Goal: Task Accomplishment & Management: Use online tool/utility

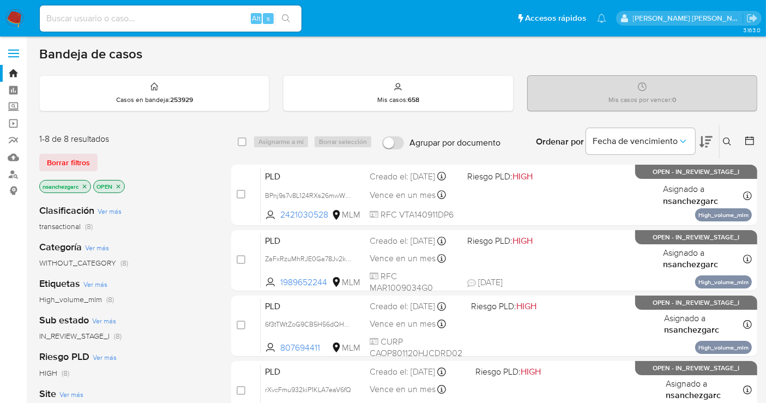
click at [697, 140] on button at bounding box center [728, 141] width 18 height 13
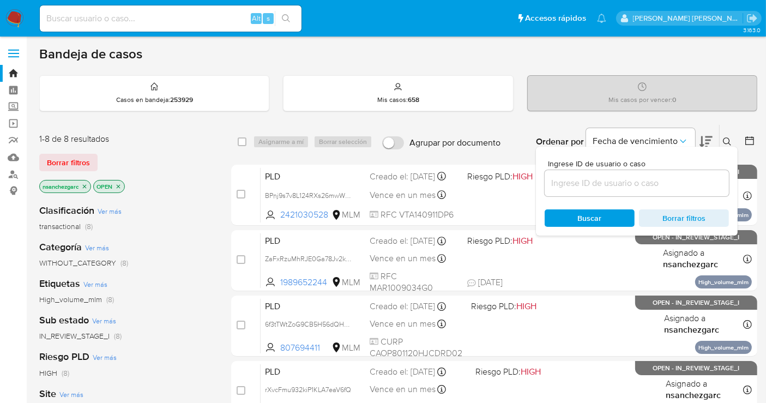
click at [582, 176] on input at bounding box center [636, 183] width 184 height 14
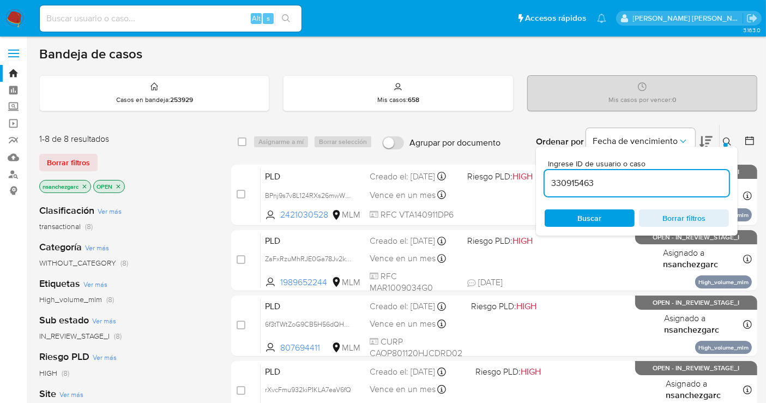
type input "330915463"
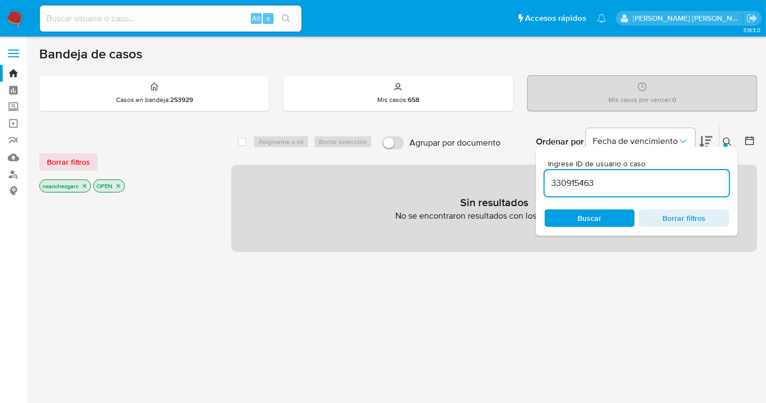
click at [83, 184] on icon "close-filter" at bounding box center [84, 186] width 7 height 7
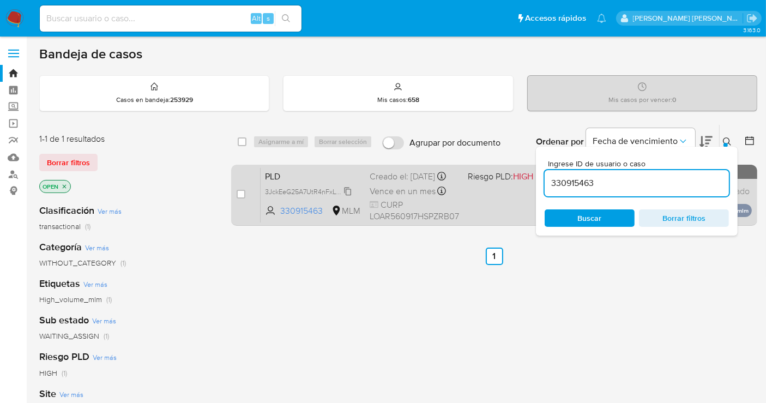
click at [348, 197] on span "3JckEeG25A7UtR4nFxLVCd4z" at bounding box center [310, 191] width 90 height 12
click at [241, 193] on input "checkbox" at bounding box center [241, 194] width 9 height 9
checkbox input "true"
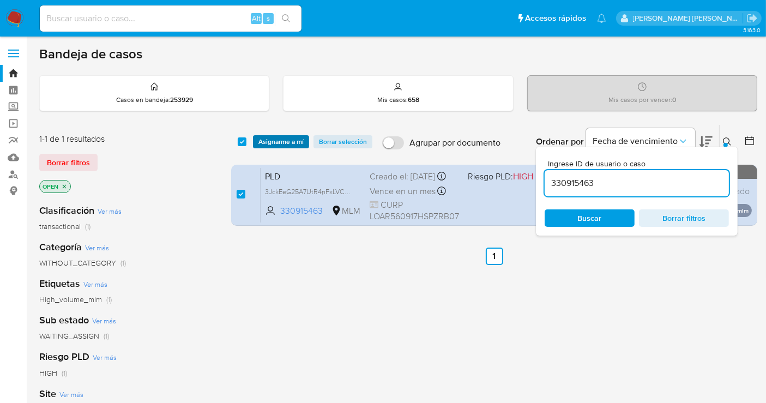
click at [271, 143] on span "Asignarme a mí" at bounding box center [280, 141] width 45 height 11
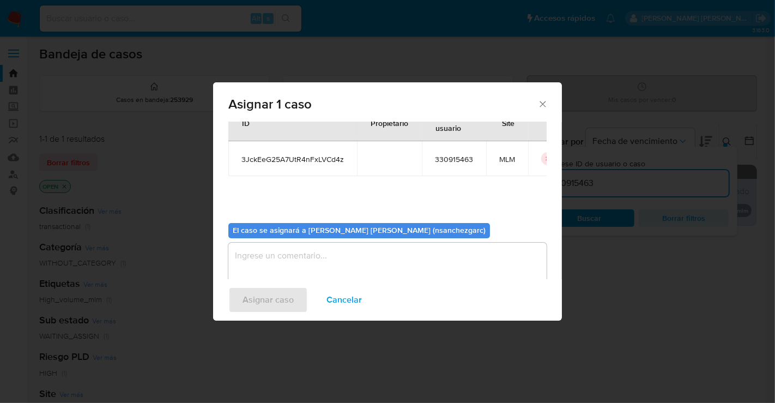
scroll to position [56, 0]
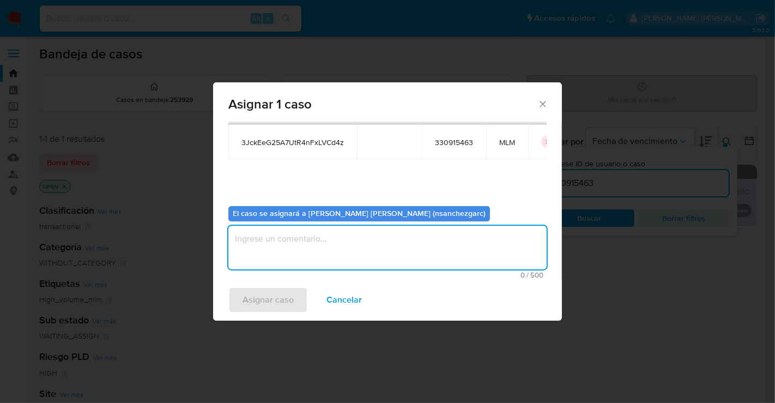
click at [275, 239] on textarea "assign-modal" at bounding box center [387, 248] width 318 height 44
type textarea "nesg"
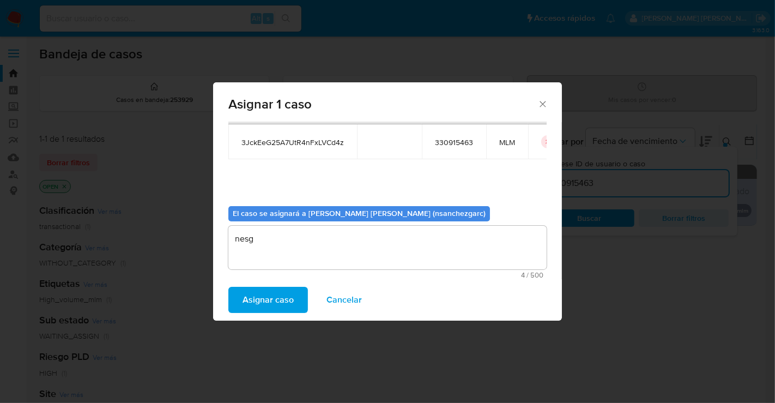
click at [271, 295] on span "Asignar caso" at bounding box center [268, 300] width 51 height 24
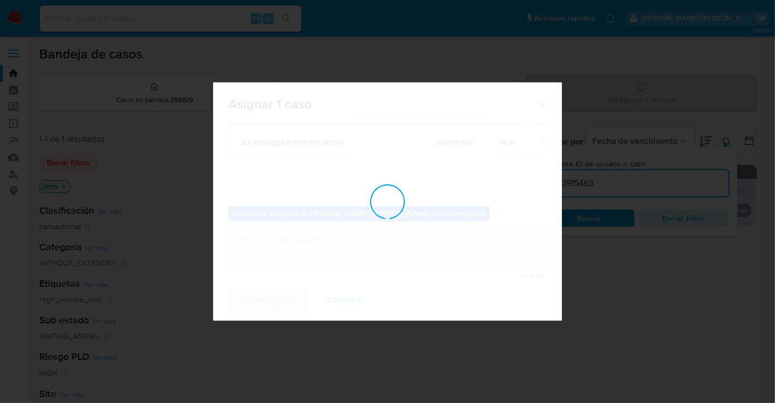
checkbox input "false"
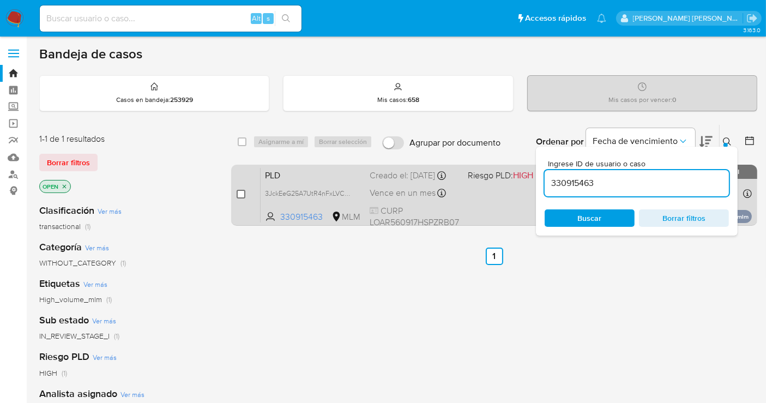
click at [240, 191] on input "checkbox" at bounding box center [241, 194] width 9 height 9
checkbox input "true"
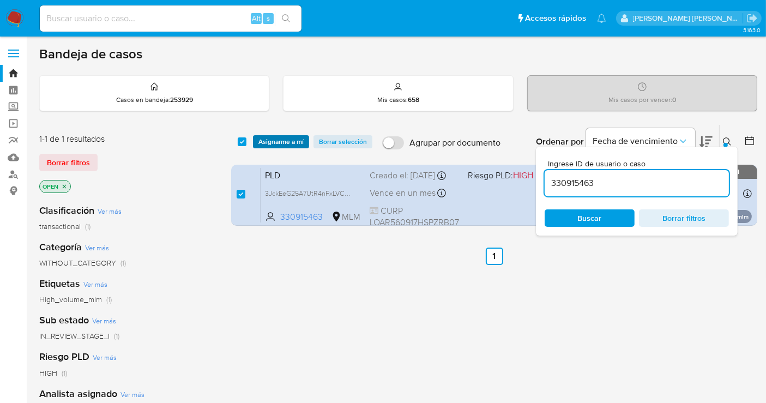
click at [278, 140] on span "Asignarme a mí" at bounding box center [280, 141] width 45 height 11
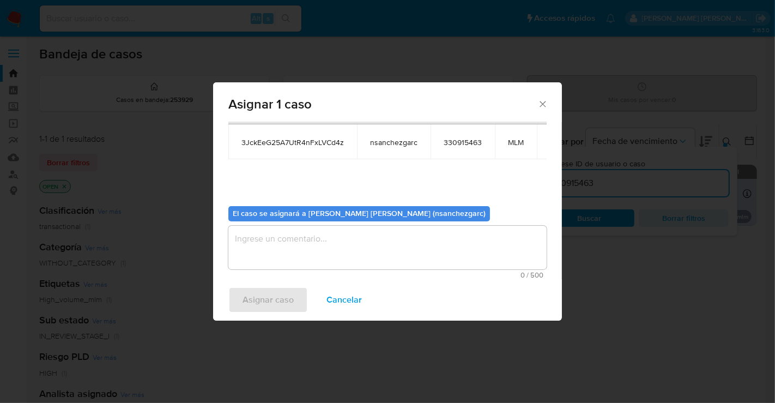
click at [268, 243] on textarea "assign-modal" at bounding box center [387, 248] width 318 height 44
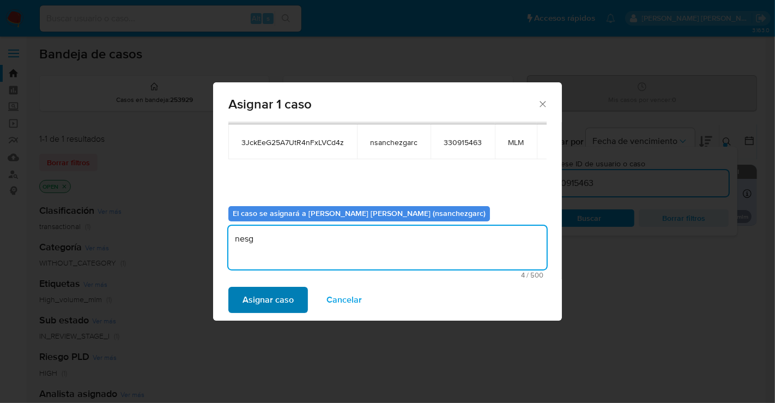
type textarea "nesg"
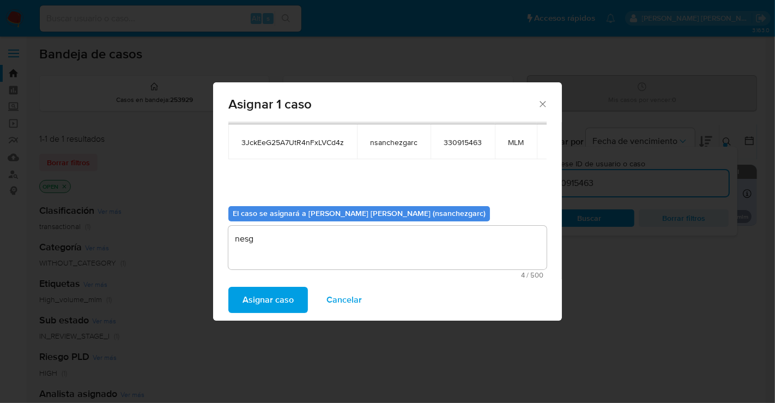
click at [271, 295] on span "Asignar caso" at bounding box center [268, 300] width 51 height 24
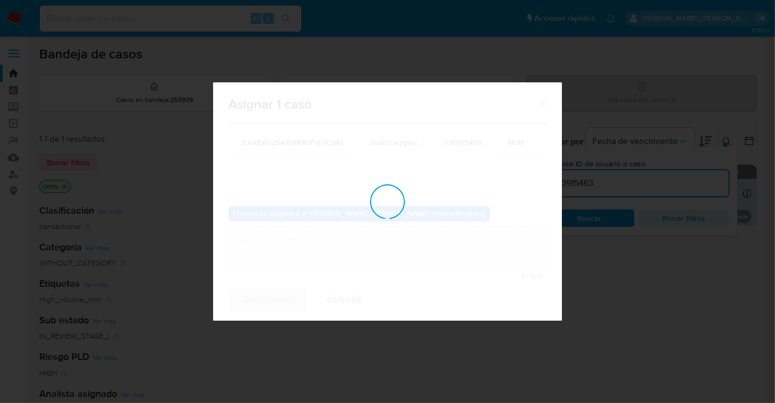
checkbox input "false"
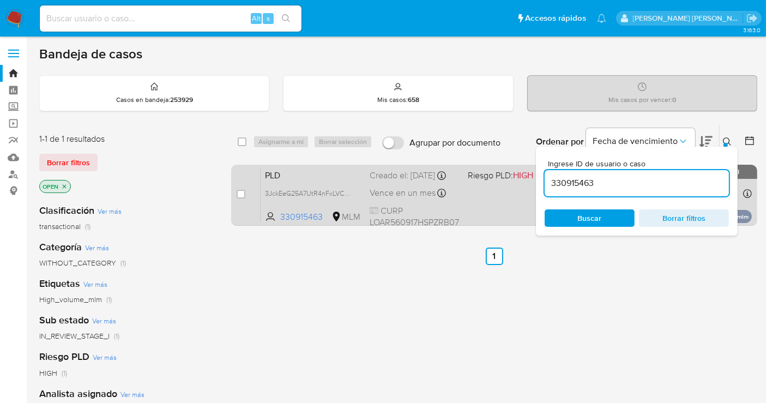
click at [450, 198] on div "Vence en un mes Vence el 11/11/2025 02:11:25" at bounding box center [414, 193] width 89 height 15
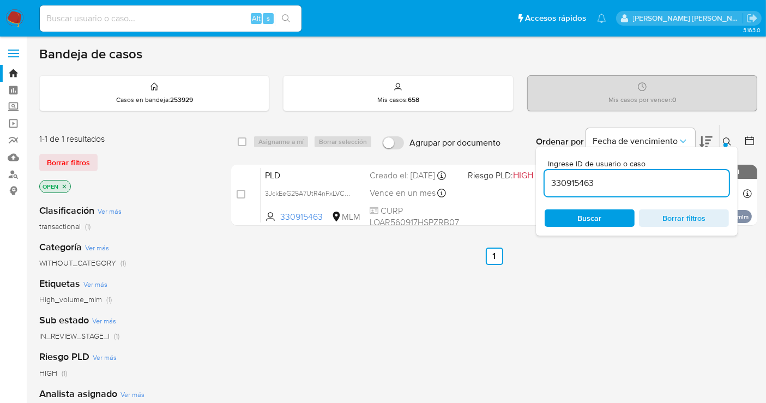
click at [64, 19] on input at bounding box center [171, 18] width 262 height 14
paste input "1394106890"
type input "1394106890"
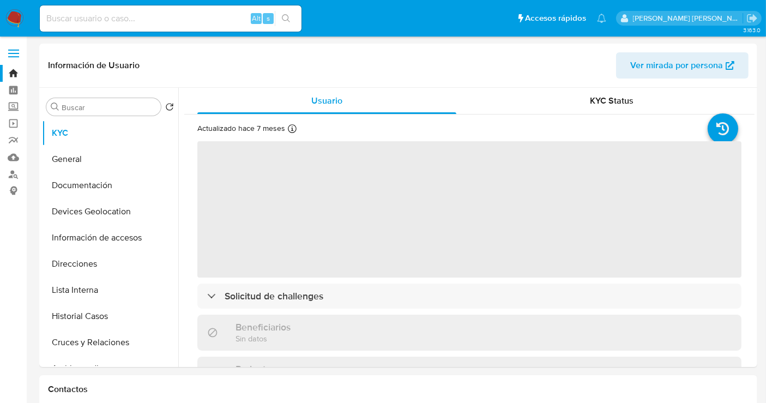
select select "10"
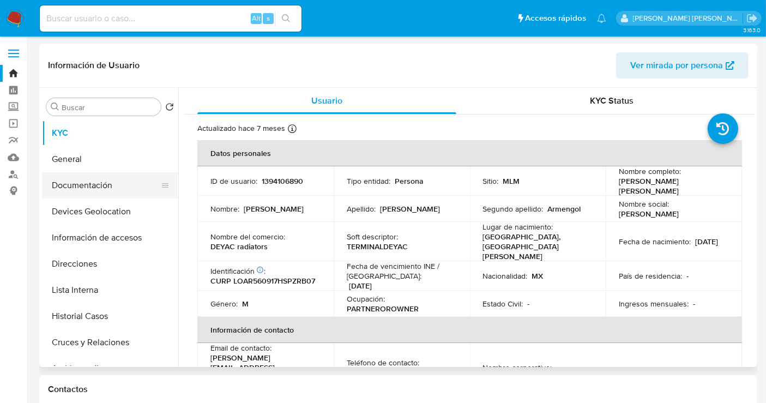
click at [88, 180] on button "Documentación" at bounding box center [106, 185] width 128 height 26
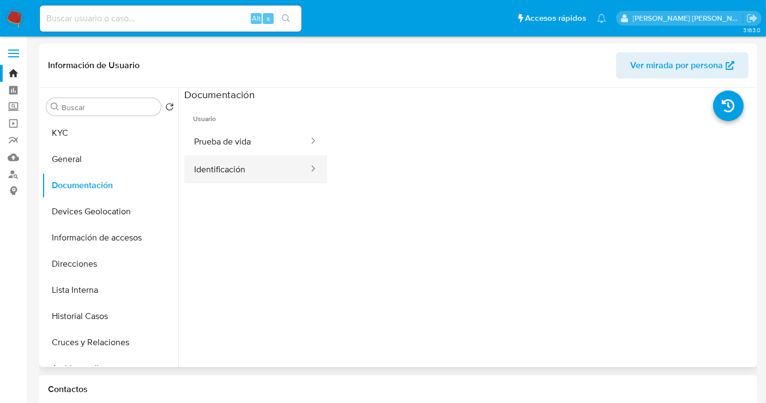
click at [241, 163] on button "Identificación" at bounding box center [246, 169] width 125 height 28
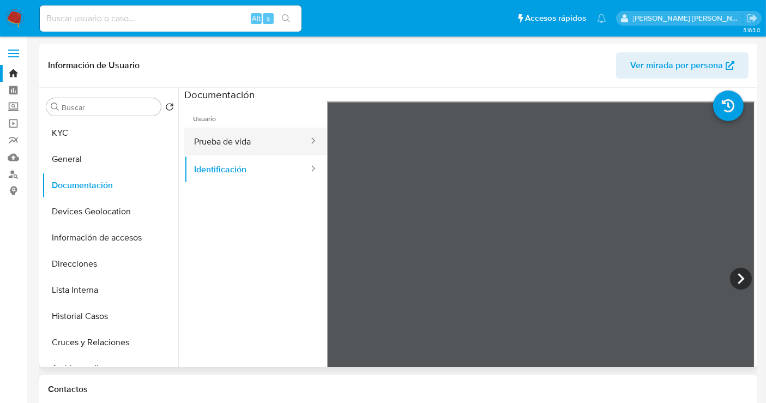
click at [250, 142] on button "Prueba de vida" at bounding box center [246, 142] width 125 height 28
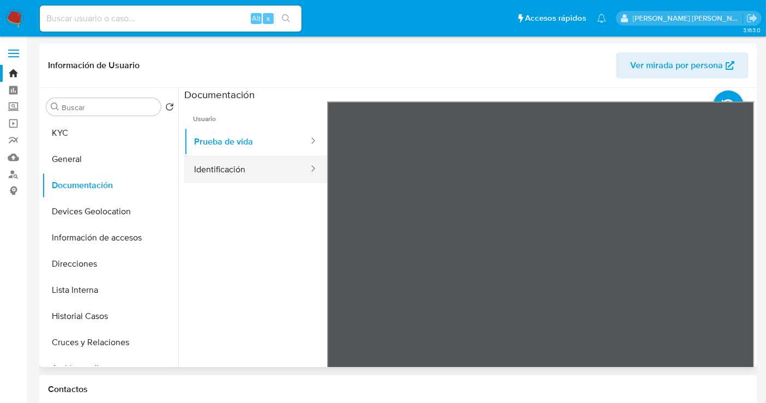
click at [233, 165] on button "Identificación" at bounding box center [246, 169] width 125 height 28
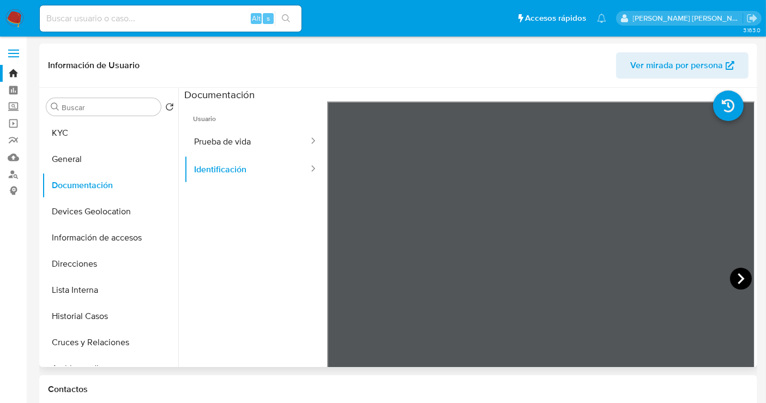
click at [697, 273] on icon at bounding box center [741, 279] width 22 height 22
click at [60, 8] on div "Alt s" at bounding box center [171, 18] width 262 height 26
click at [56, 16] on input at bounding box center [171, 18] width 262 height 14
paste input "1376805565"
type input "1376805565"
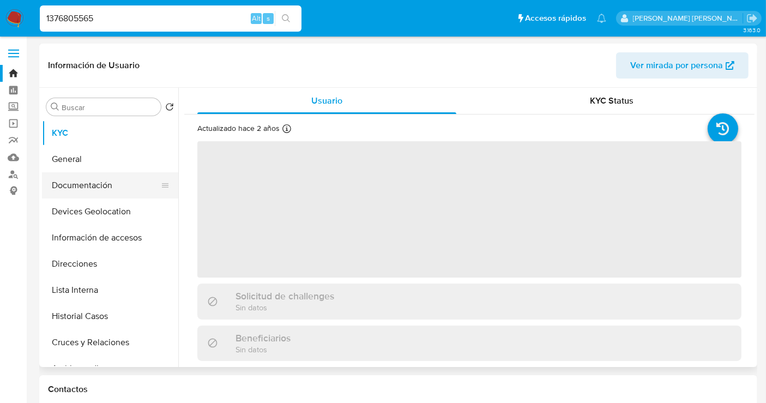
select select "10"
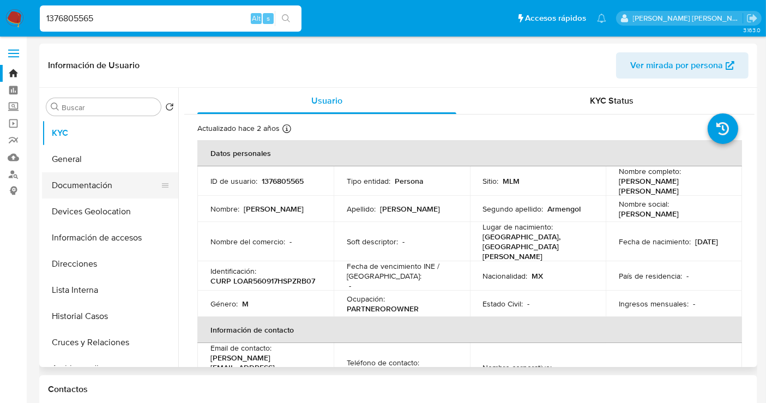
click at [98, 184] on button "Documentación" at bounding box center [106, 185] width 128 height 26
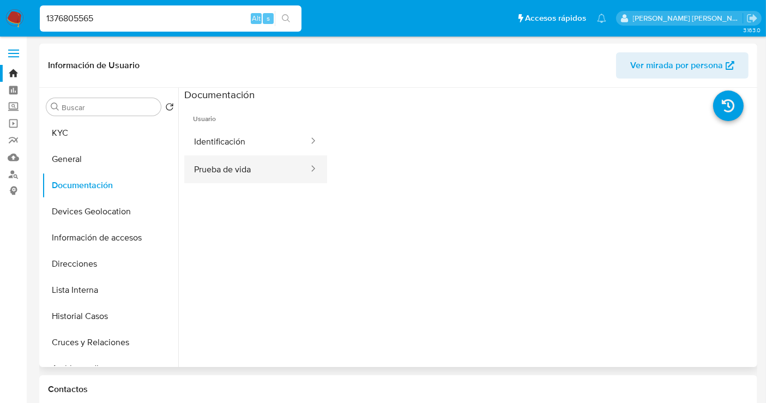
click at [244, 168] on button "Prueba de vida" at bounding box center [246, 169] width 125 height 28
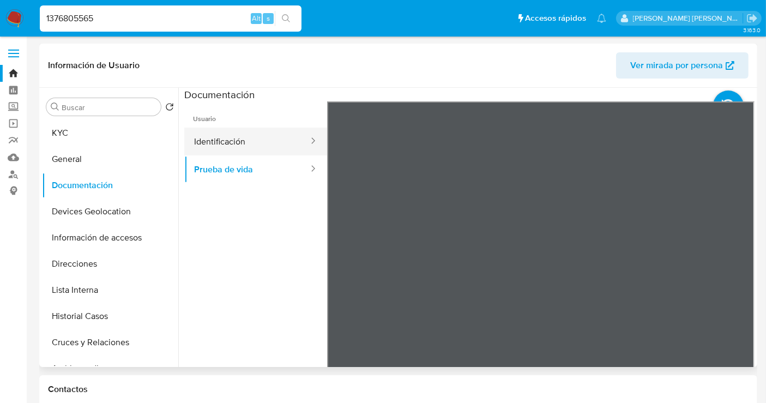
click at [229, 144] on button "Identificación" at bounding box center [246, 142] width 125 height 28
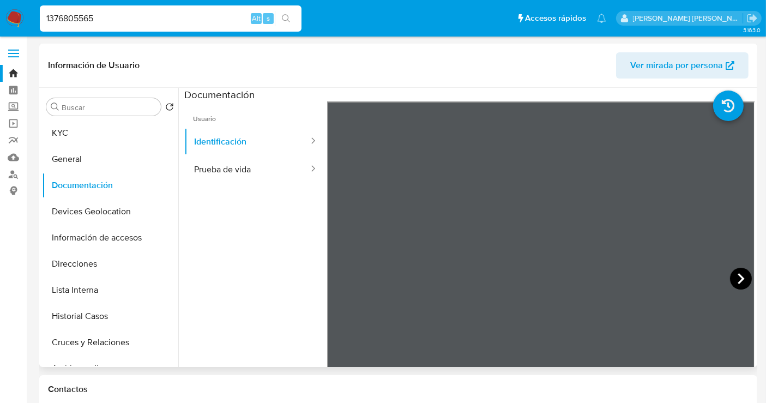
click at [697, 277] on icon at bounding box center [741, 279] width 22 height 22
click at [79, 22] on input "1376805565" at bounding box center [171, 18] width 262 height 14
paste input "2508351"
type input "2508351"
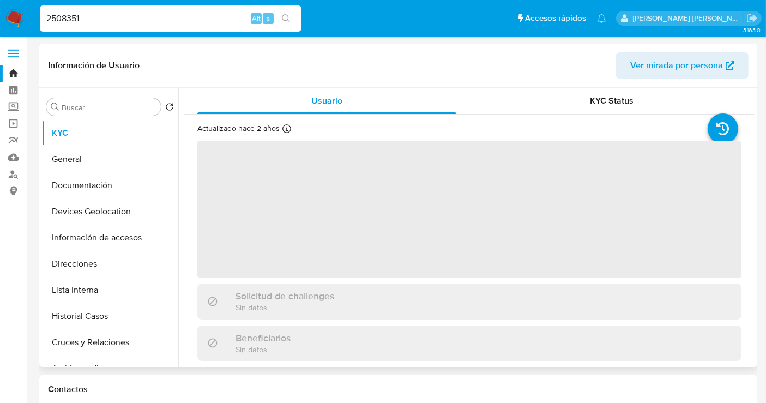
select select "10"
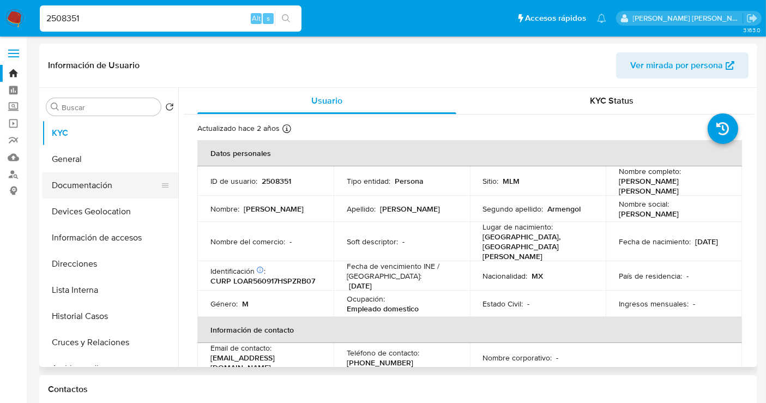
click at [96, 179] on button "Documentación" at bounding box center [106, 185] width 128 height 26
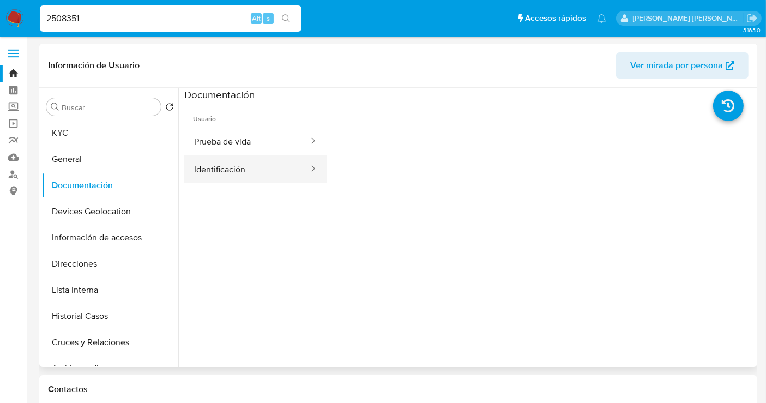
click at [227, 156] on button "Identificación" at bounding box center [246, 169] width 125 height 28
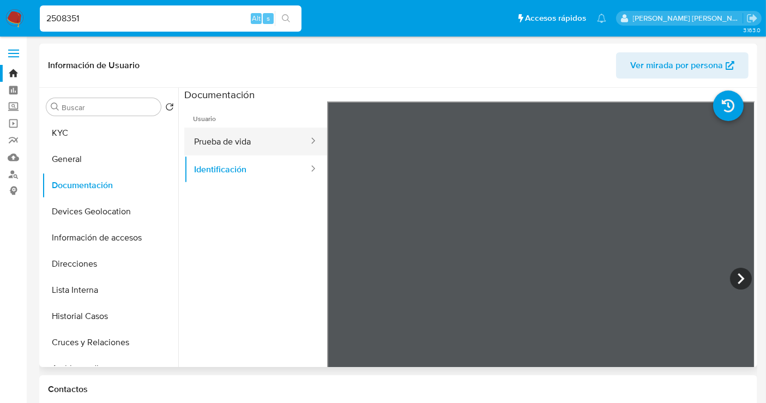
click at [237, 143] on button "Prueba de vida" at bounding box center [246, 142] width 125 height 28
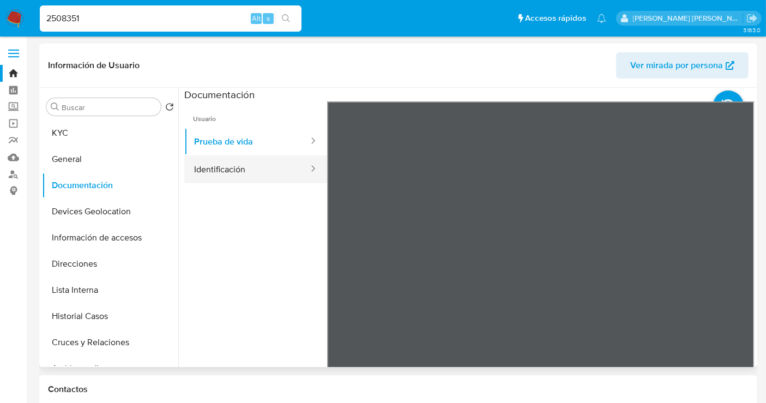
click at [229, 162] on button "Identificación" at bounding box center [246, 169] width 125 height 28
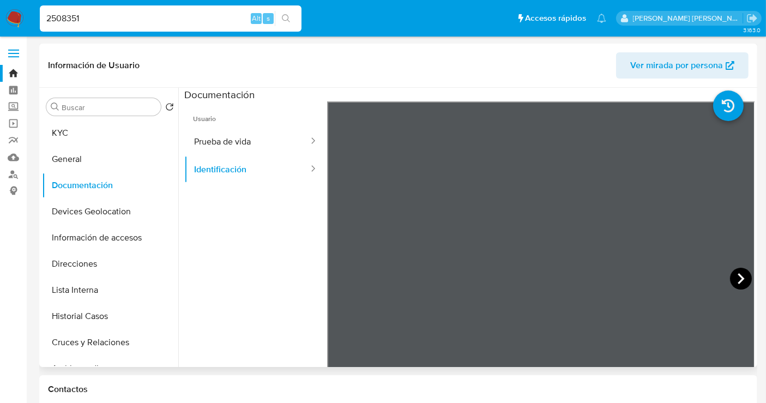
click at [697, 273] on icon at bounding box center [741, 279] width 22 height 22
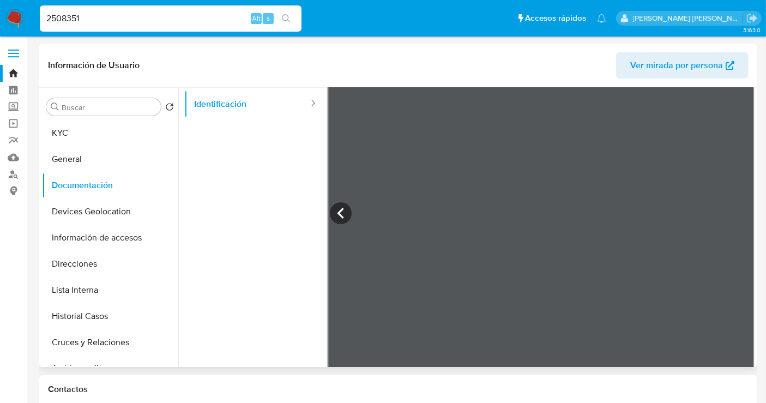
scroll to position [92, 0]
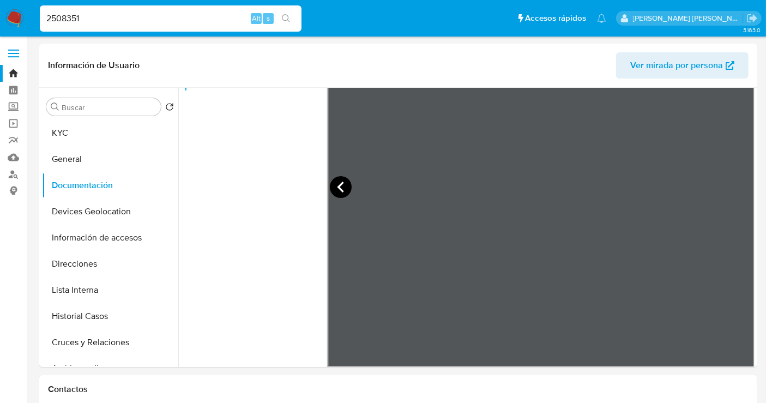
click at [337, 186] on icon at bounding box center [340, 186] width 7 height 11
click at [14, 15] on img at bounding box center [14, 18] width 19 height 19
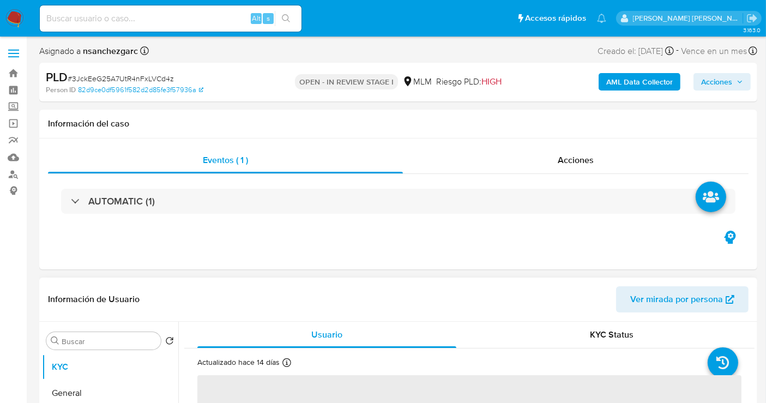
select select "10"
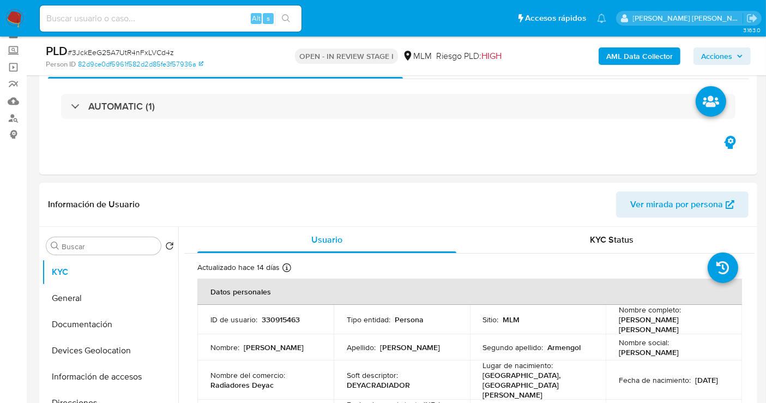
scroll to position [181, 0]
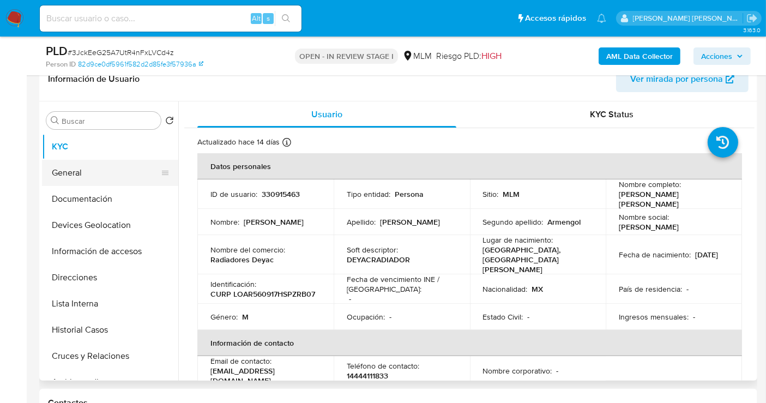
click at [77, 169] on button "General" at bounding box center [106, 173] width 128 height 26
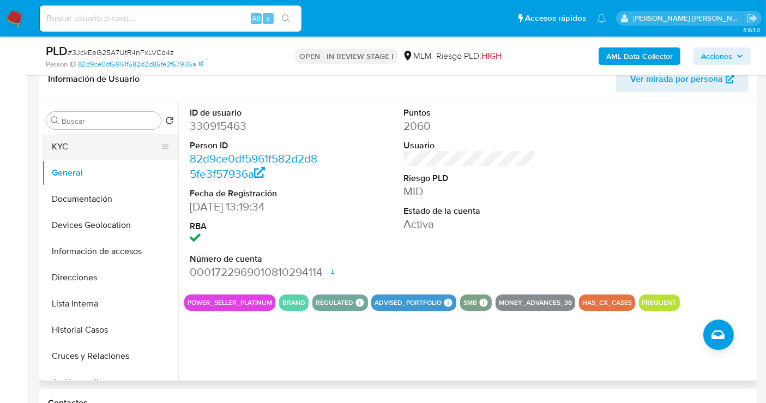
click at [62, 152] on button "KYC" at bounding box center [106, 147] width 128 height 26
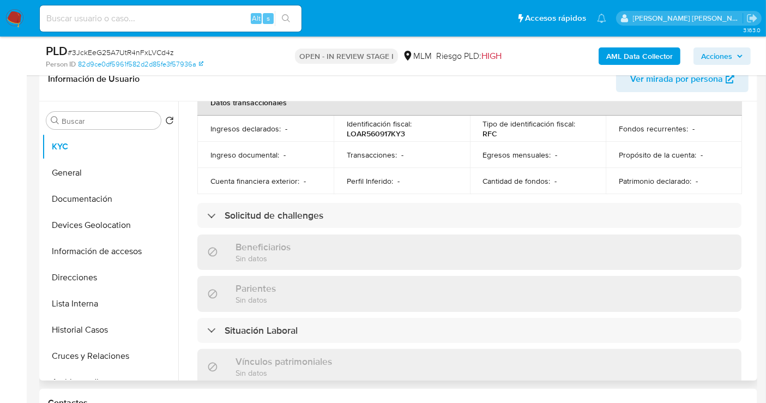
scroll to position [71, 0]
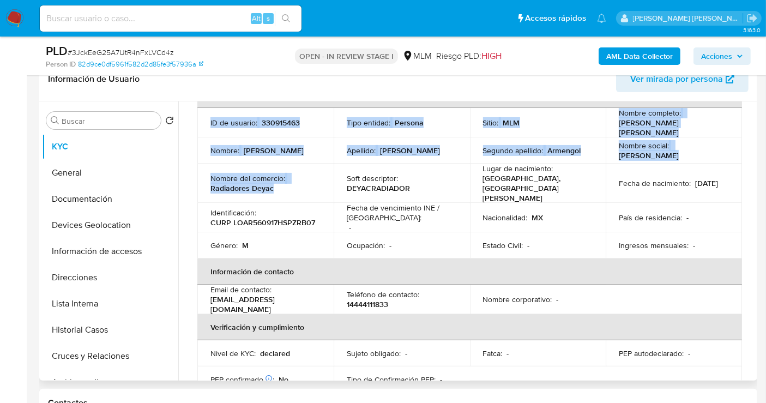
drag, startPoint x: 282, startPoint y: 177, endPoint x: 185, endPoint y: 178, distance: 96.5
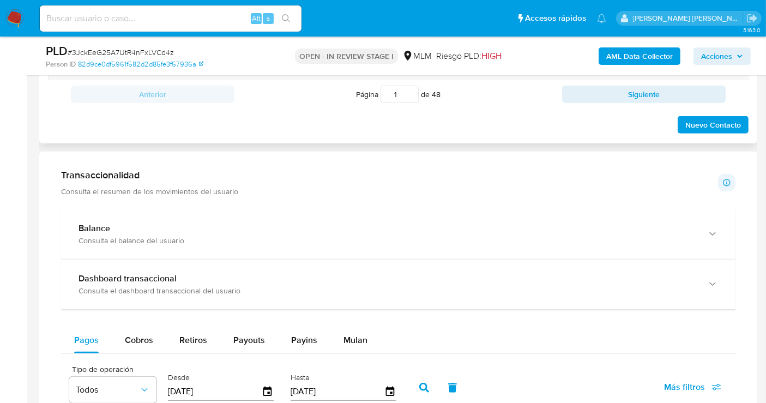
scroll to position [726, 0]
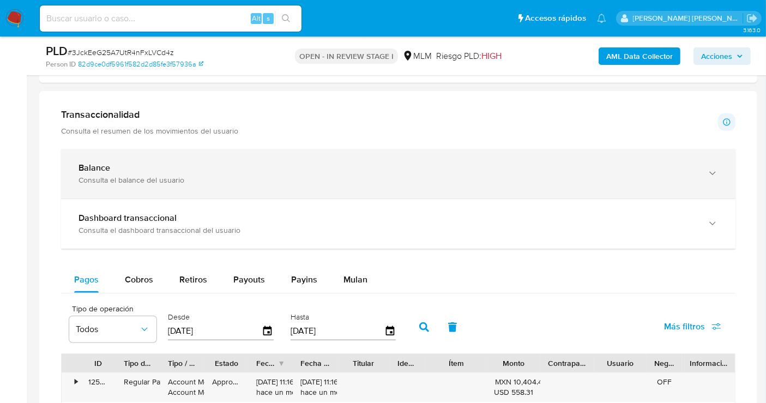
click at [246, 189] on div "Balance Consulta el balance del usuario" at bounding box center [398, 174] width 674 height 50
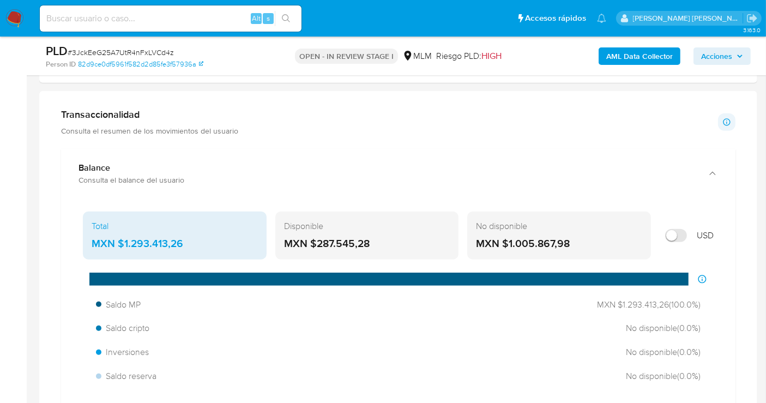
click at [148, 239] on div "MXN $1.293.413,26" at bounding box center [175, 244] width 166 height 14
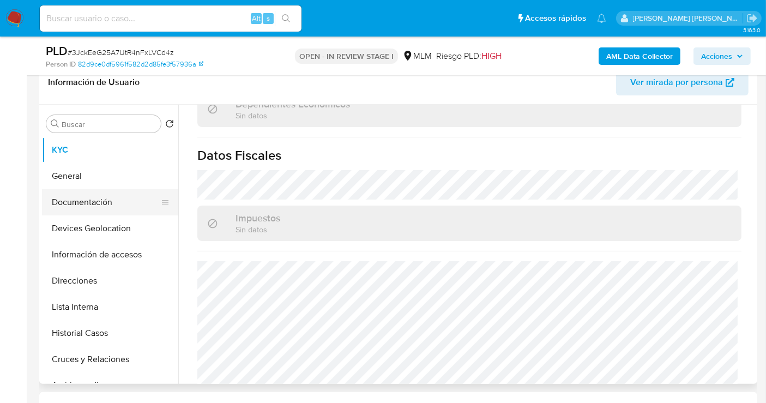
scroll to position [242, 0]
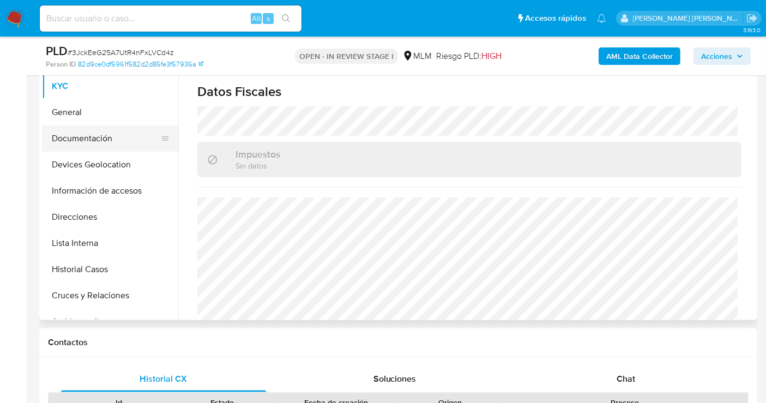
click at [81, 139] on button "Documentación" at bounding box center [106, 138] width 128 height 26
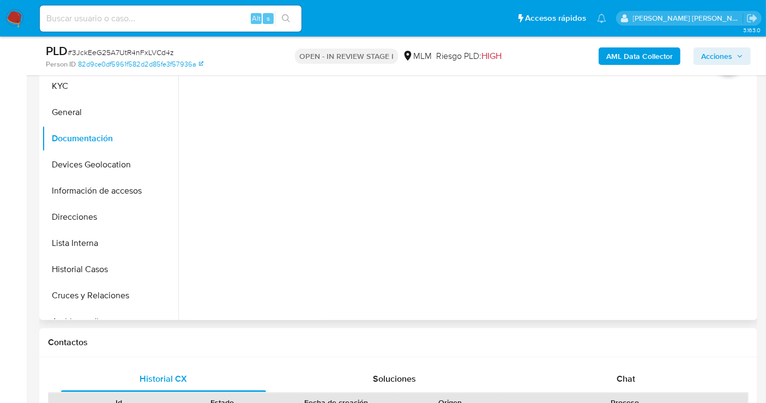
scroll to position [181, 0]
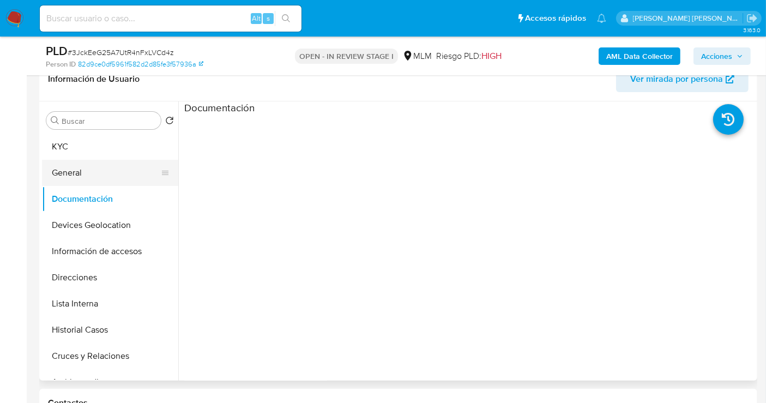
click at [87, 168] on button "General" at bounding box center [106, 173] width 128 height 26
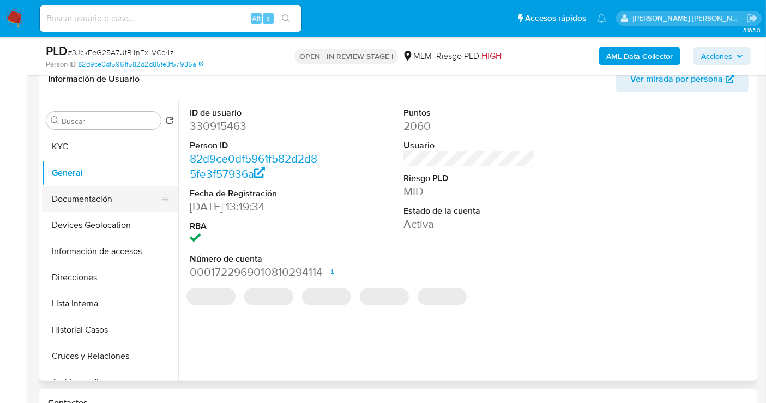
click at [84, 193] on button "Documentación" at bounding box center [106, 199] width 128 height 26
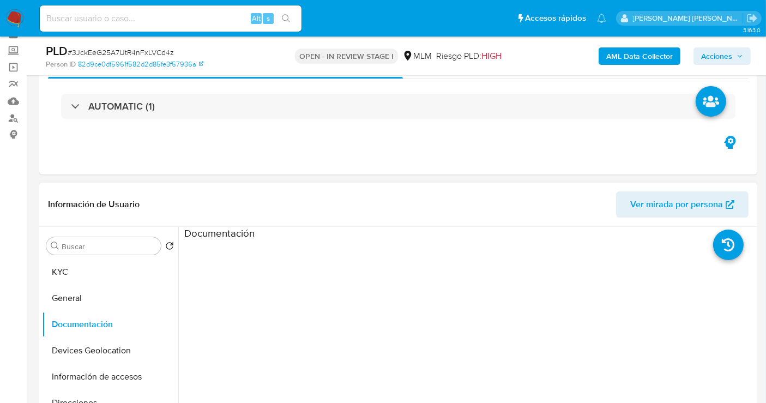
scroll to position [121, 0]
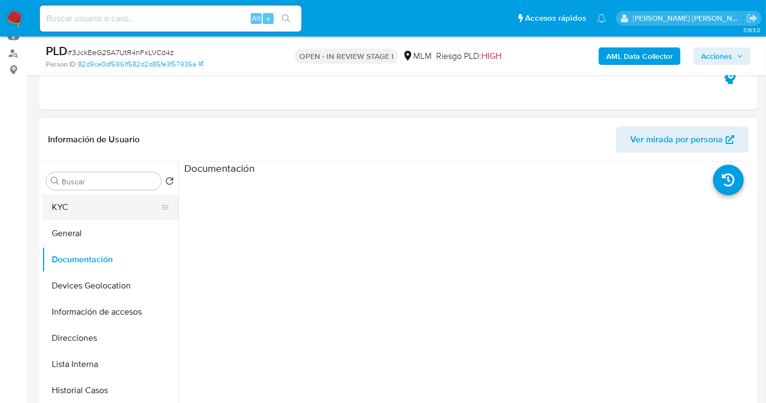
click at [97, 204] on button "KYC" at bounding box center [106, 207] width 128 height 26
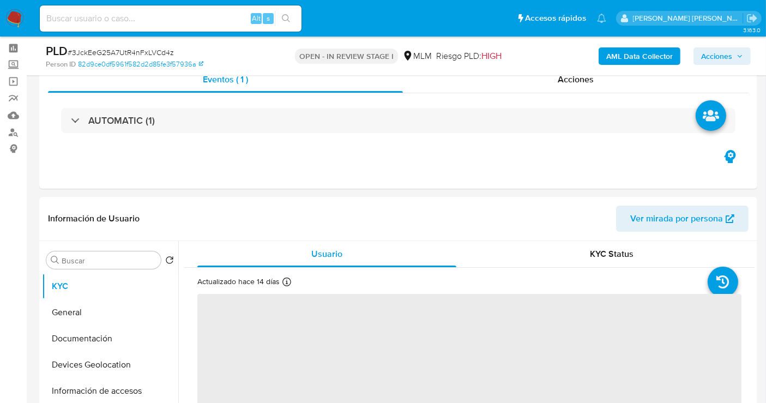
scroll to position [60, 0]
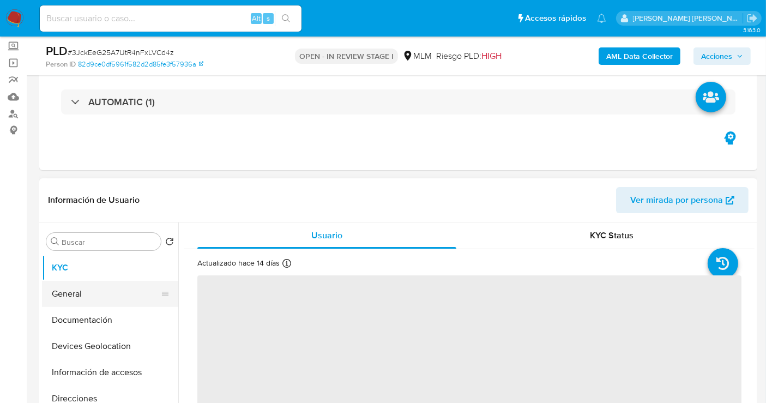
select select "10"
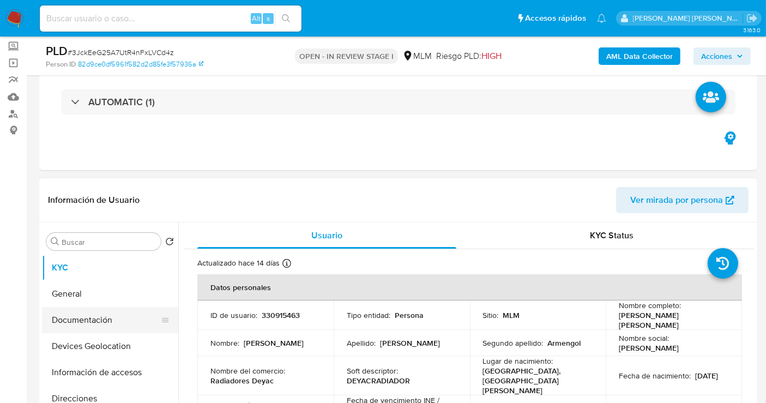
click at [81, 312] on button "Documentación" at bounding box center [106, 320] width 128 height 26
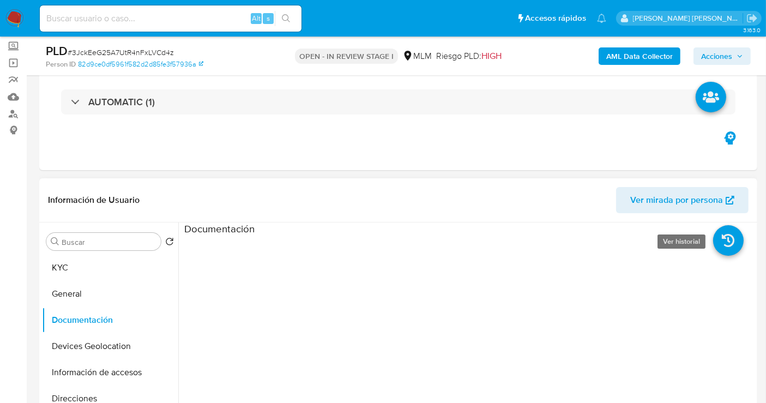
click at [730, 237] on icon at bounding box center [728, 240] width 31 height 31
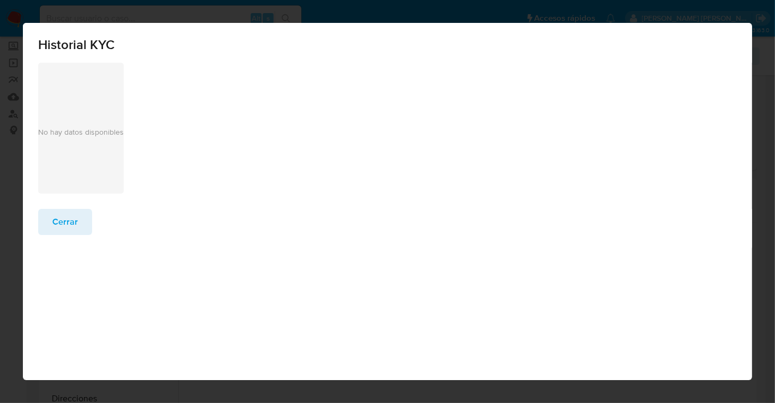
click at [78, 219] on button "Cerrar" at bounding box center [65, 222] width 54 height 26
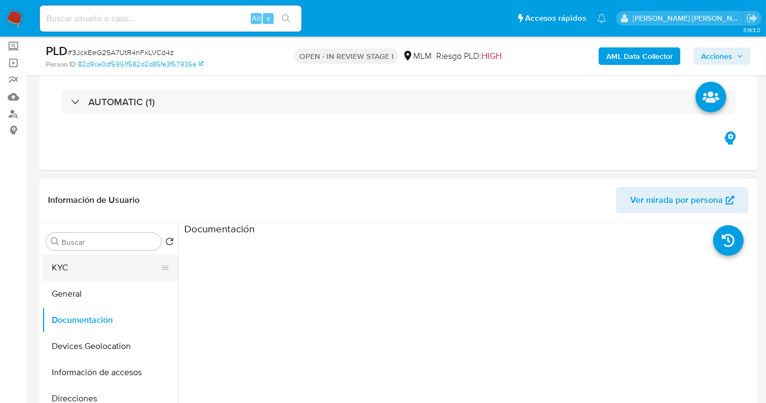
click at [128, 272] on button "KYC" at bounding box center [106, 268] width 128 height 26
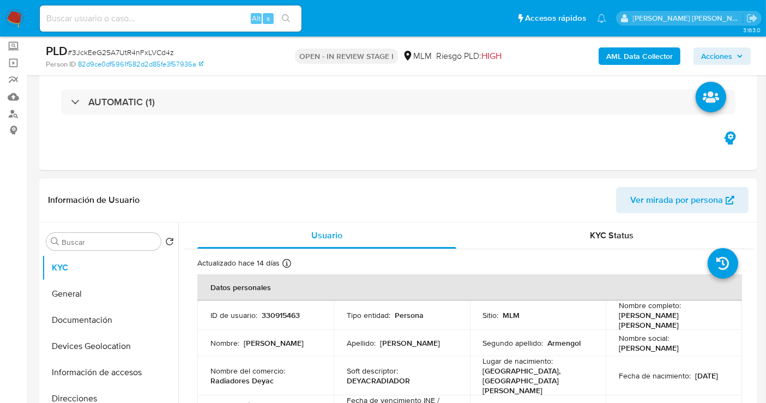
scroll to position [0, 0]
click at [95, 290] on button "General" at bounding box center [106, 294] width 128 height 26
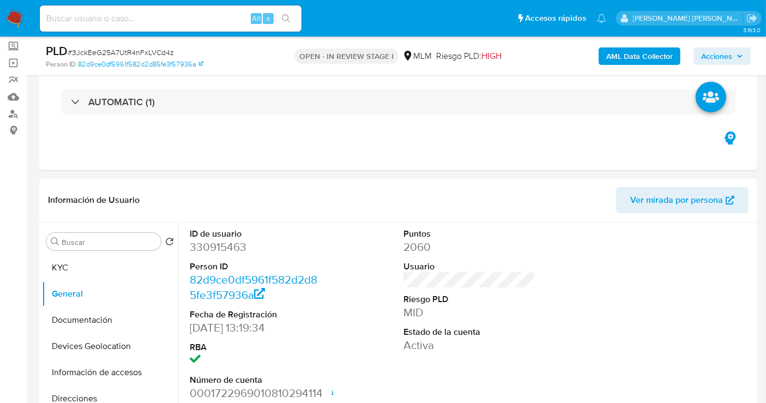
scroll to position [121, 0]
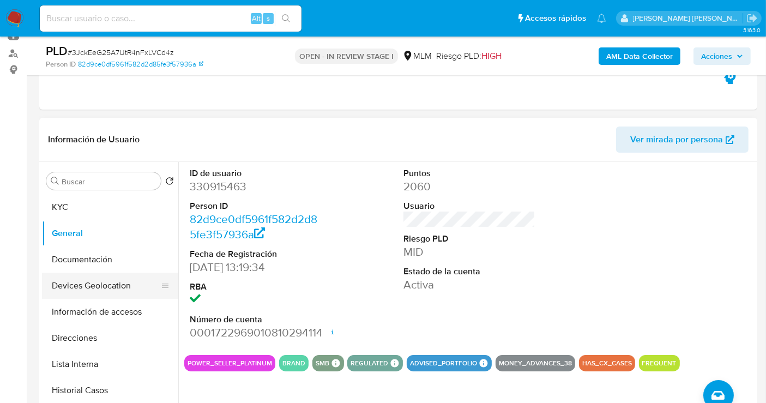
click at [86, 278] on button "Devices Geolocation" at bounding box center [106, 285] width 128 height 26
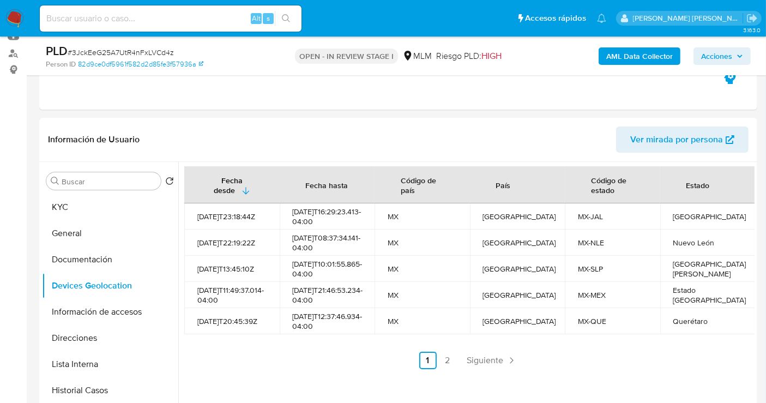
scroll to position [181, 0]
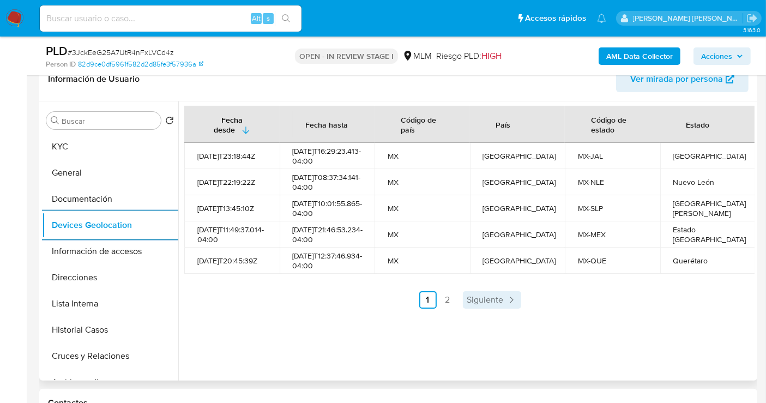
click at [488, 304] on span "Siguiente" at bounding box center [485, 299] width 37 height 9
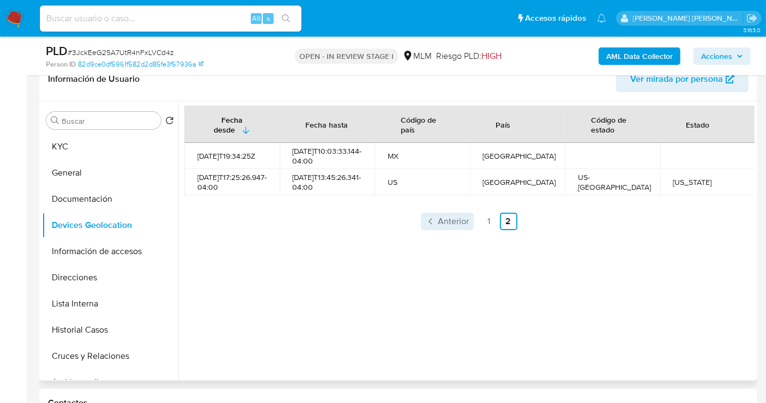
click at [438, 226] on span "Anterior" at bounding box center [453, 221] width 31 height 9
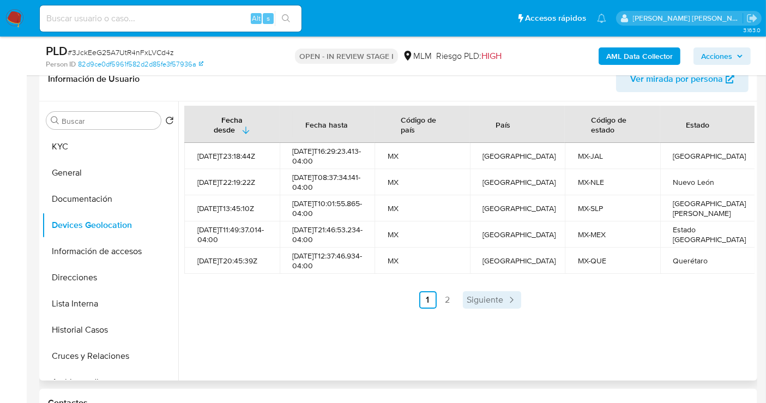
click at [482, 304] on span "Siguiente" at bounding box center [485, 299] width 37 height 9
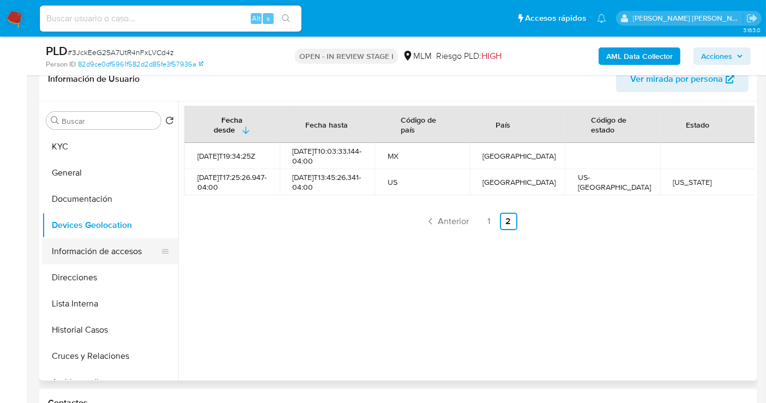
click at [83, 253] on button "Información de accesos" at bounding box center [106, 251] width 128 height 26
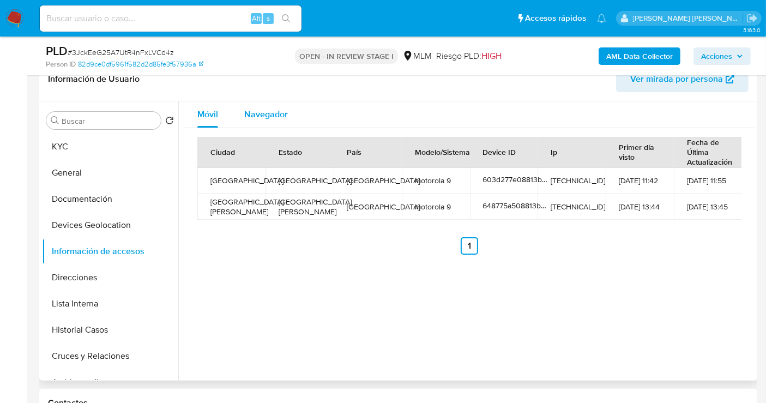
click at [269, 111] on span "Navegador" at bounding box center [266, 114] width 44 height 13
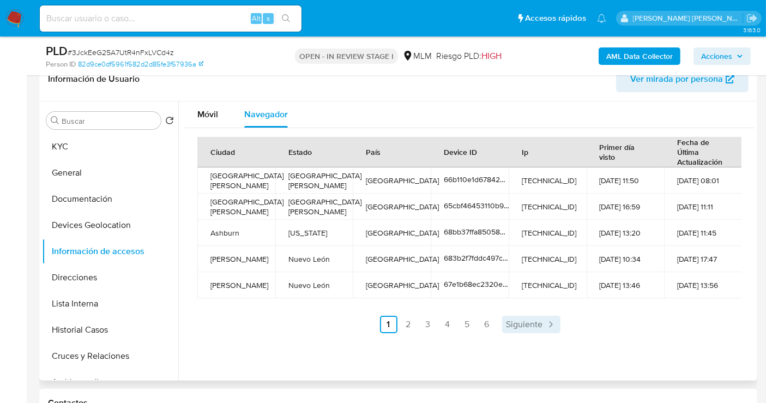
click at [514, 322] on span "Siguiente" at bounding box center [524, 324] width 37 height 9
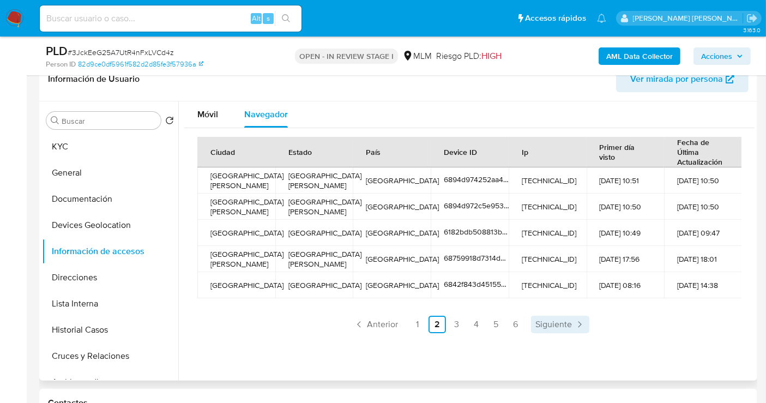
click at [553, 325] on span "Siguiente" at bounding box center [553, 324] width 37 height 9
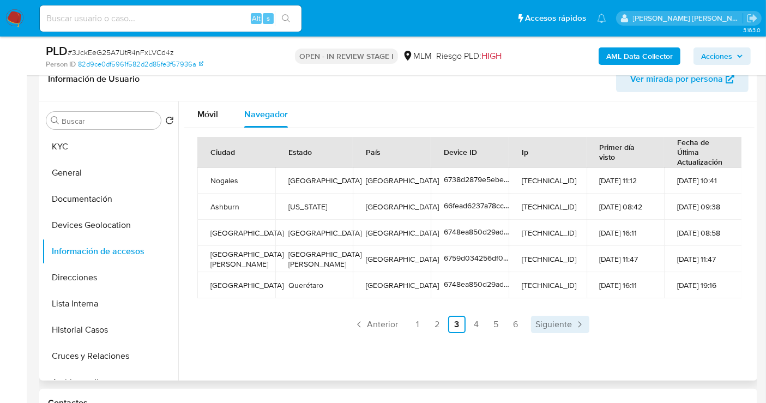
click at [552, 322] on span "Siguiente" at bounding box center [553, 324] width 37 height 9
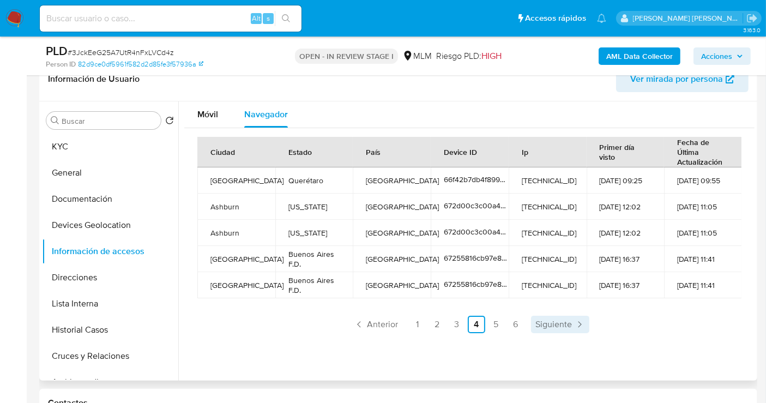
click at [558, 320] on span "Siguiente" at bounding box center [553, 324] width 37 height 9
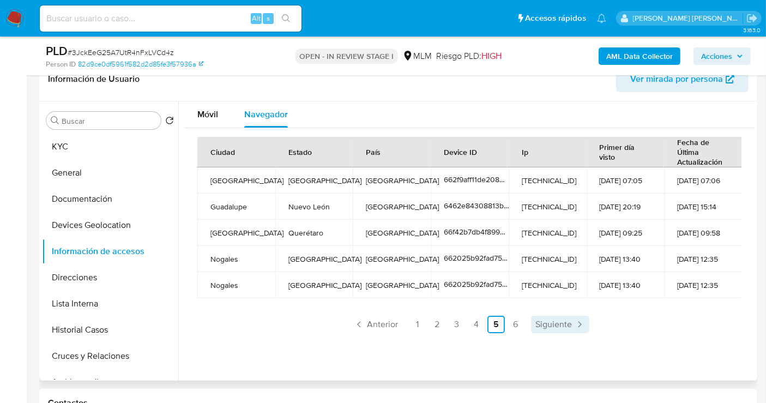
click at [554, 324] on span "Siguiente" at bounding box center [553, 324] width 37 height 9
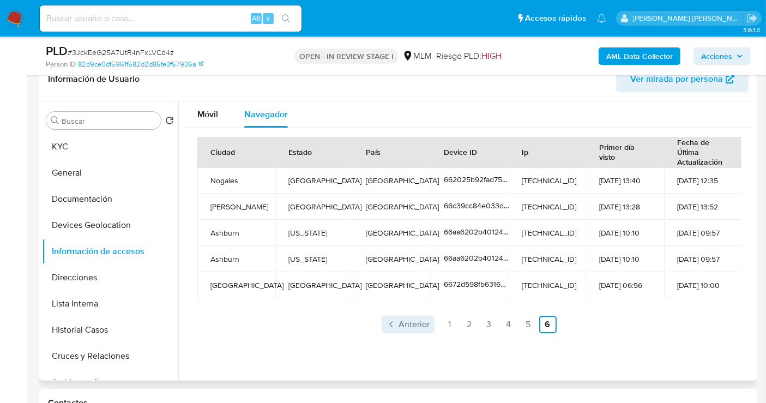
click at [399, 323] on span "Anterior" at bounding box center [414, 324] width 31 height 9
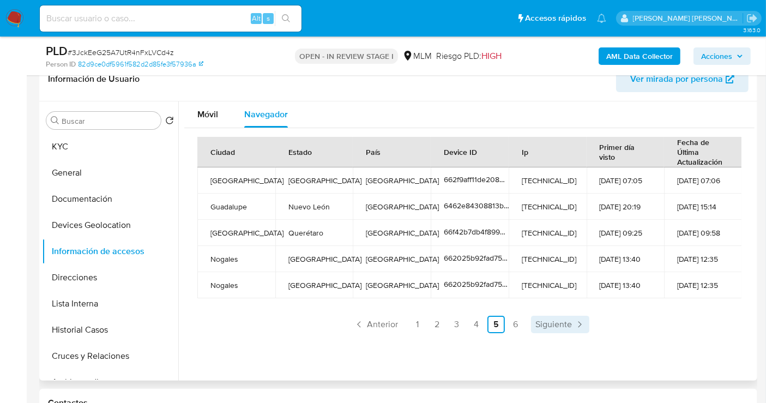
click at [562, 323] on span "Siguiente" at bounding box center [553, 324] width 37 height 9
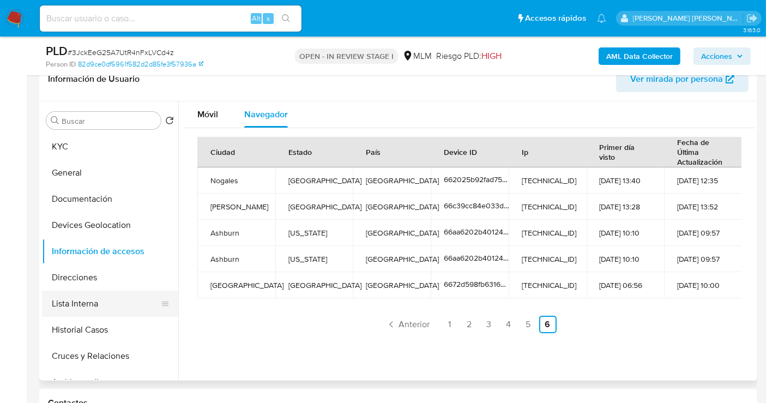
click at [75, 301] on button "Lista Interna" at bounding box center [106, 303] width 128 height 26
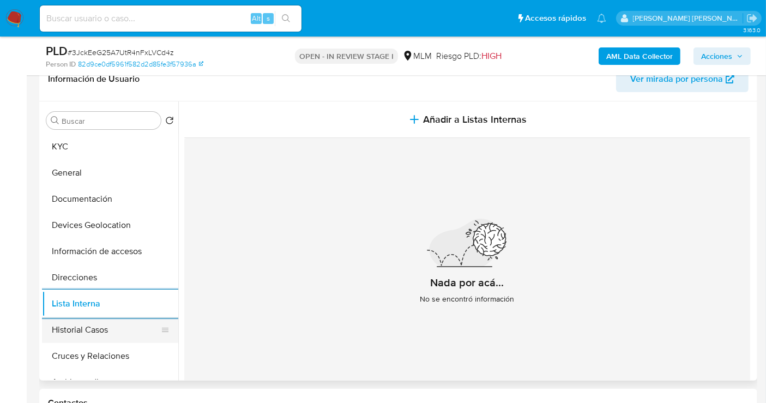
click at [96, 332] on button "Historial Casos" at bounding box center [106, 330] width 128 height 26
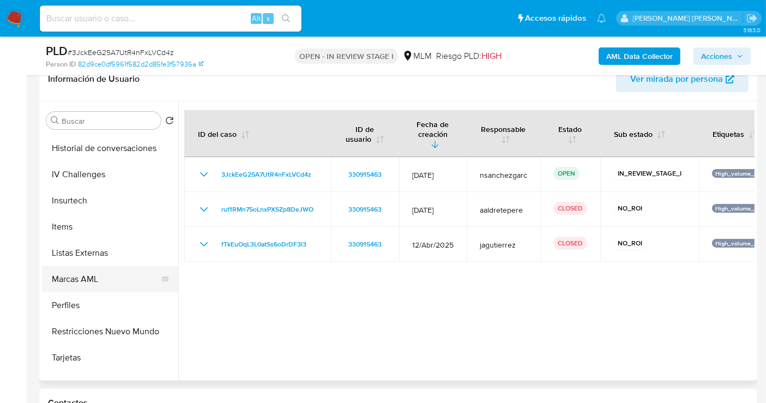
scroll to position [538, 0]
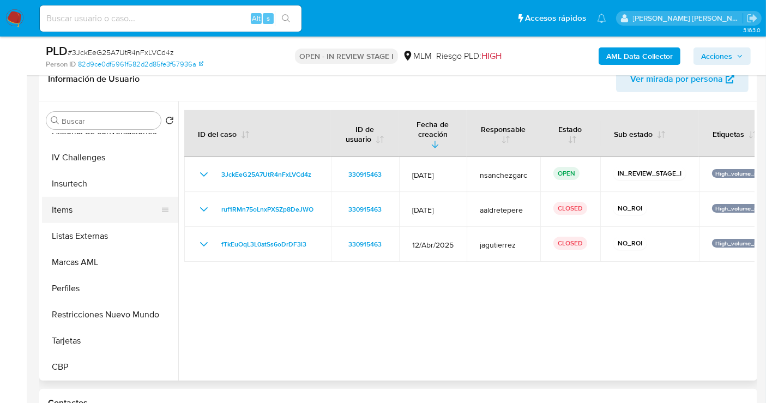
click at [70, 205] on button "Items" at bounding box center [106, 210] width 128 height 26
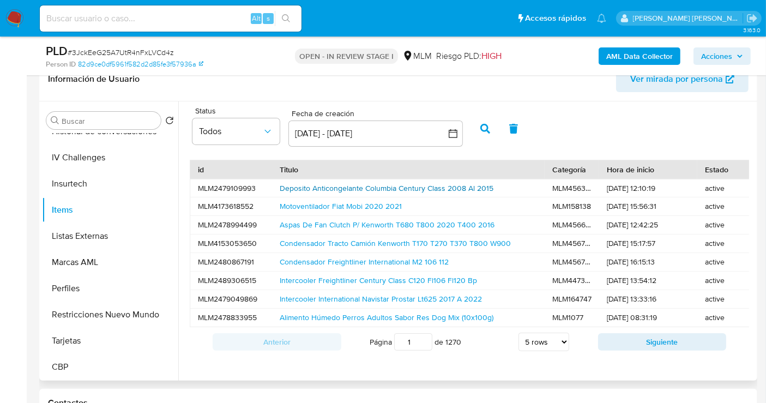
click at [320, 189] on link "Deposito Anticongelante Columbia Century Class 2008 Al 2015" at bounding box center [387, 188] width 214 height 11
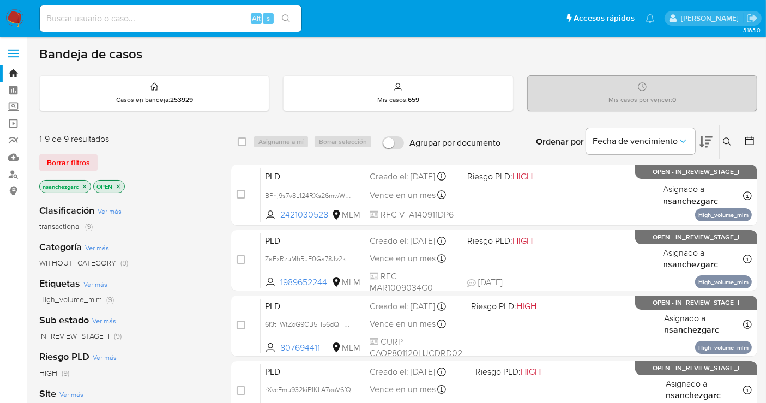
click at [726, 140] on icon at bounding box center [727, 141] width 9 height 9
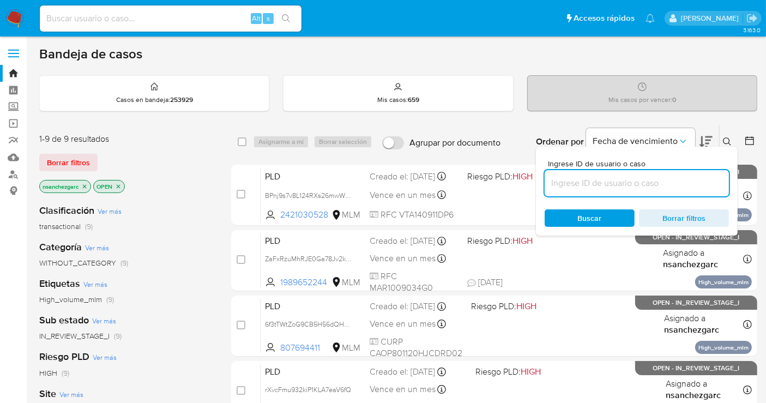
click at [570, 177] on input at bounding box center [636, 183] width 184 height 14
type input "316076248"
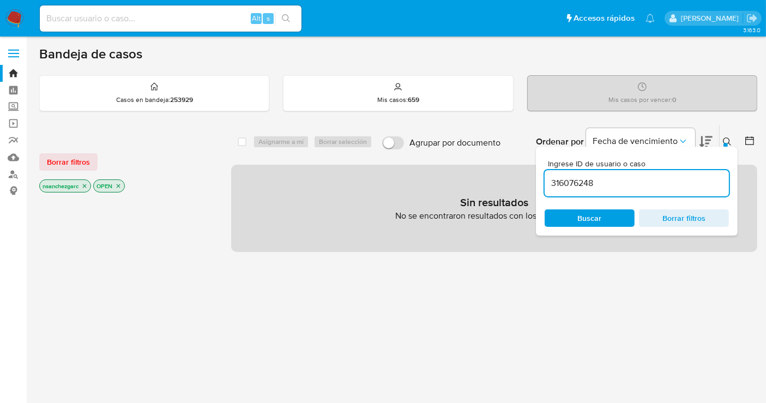
click at [86, 184] on icon "close-filter" at bounding box center [84, 186] width 7 height 7
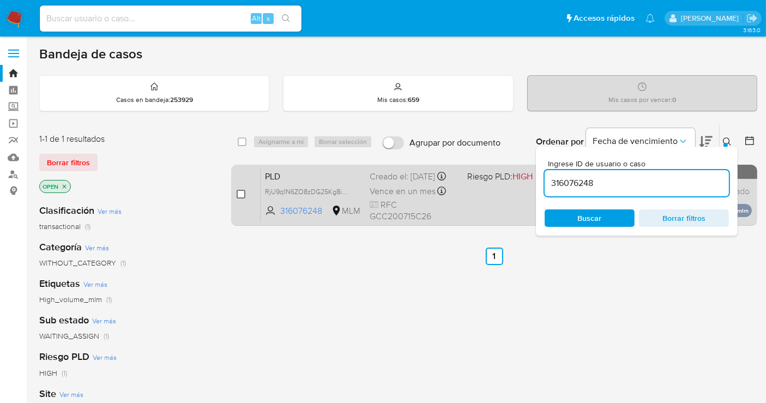
click at [238, 192] on input "checkbox" at bounding box center [241, 194] width 9 height 9
checkbox input "true"
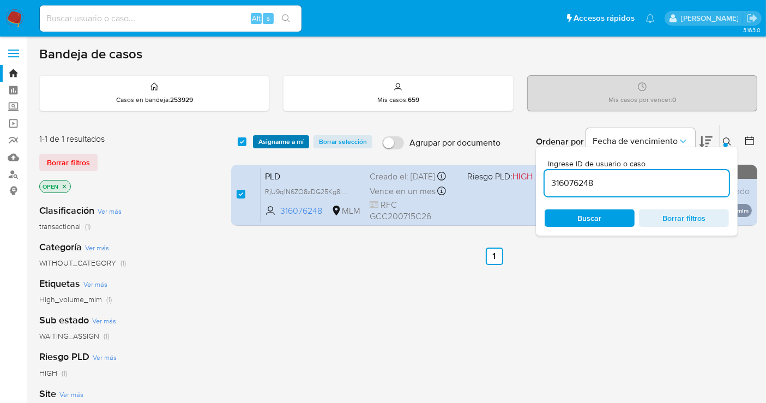
click at [265, 142] on span "Asignarme a mí" at bounding box center [280, 141] width 45 height 11
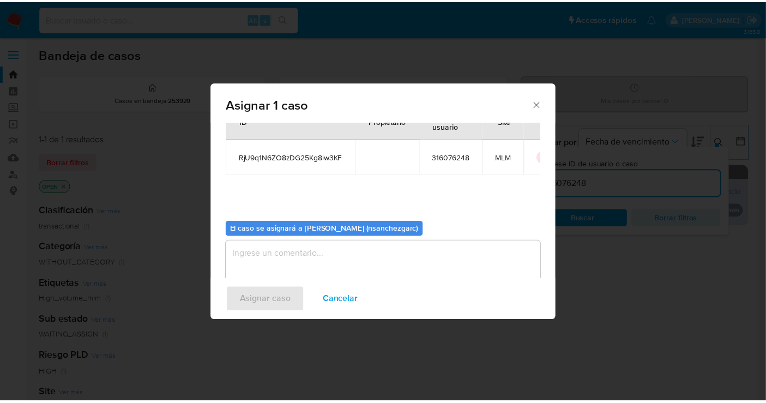
scroll to position [56, 0]
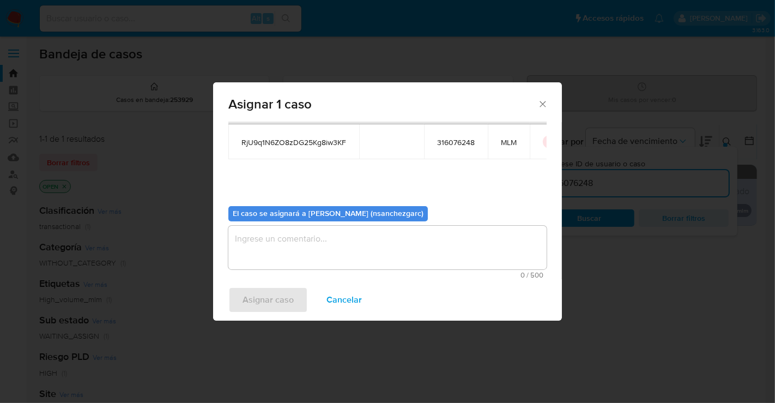
drag, startPoint x: 259, startPoint y: 259, endPoint x: 263, endPoint y: 233, distance: 26.4
click at [259, 259] on textarea "assign-modal" at bounding box center [387, 248] width 318 height 44
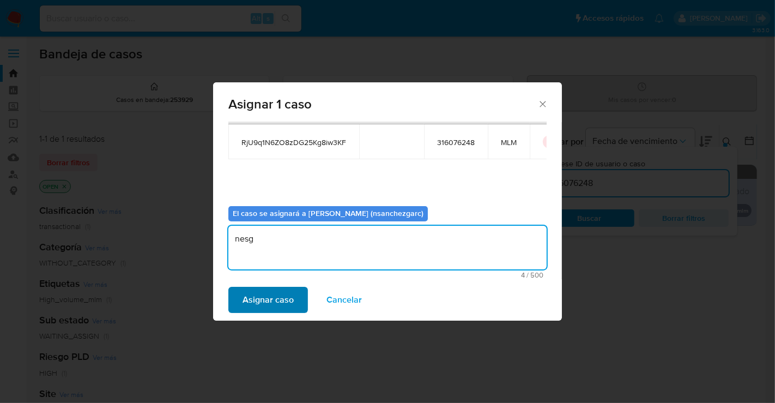
type textarea "nesg"
click at [258, 289] on span "Asignar caso" at bounding box center [268, 300] width 51 height 24
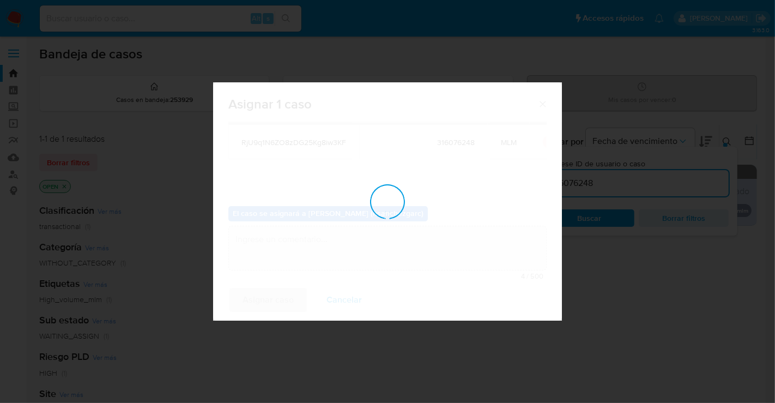
checkbox input "false"
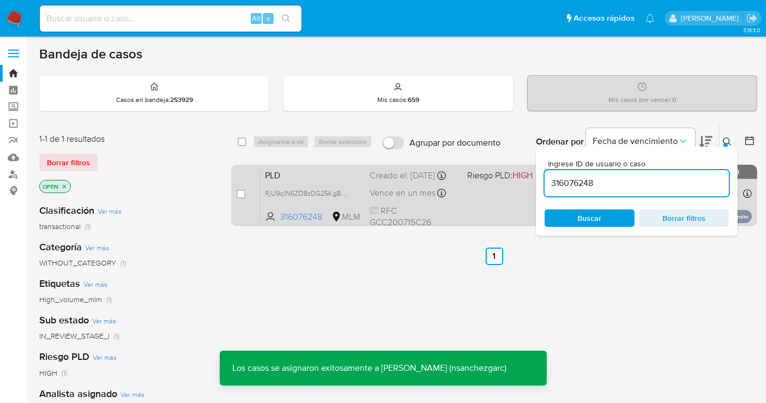
click at [389, 181] on div "Creado el: 12/09/2025 Creado el: 12/09/2025 02:15:43" at bounding box center [414, 175] width 89 height 12
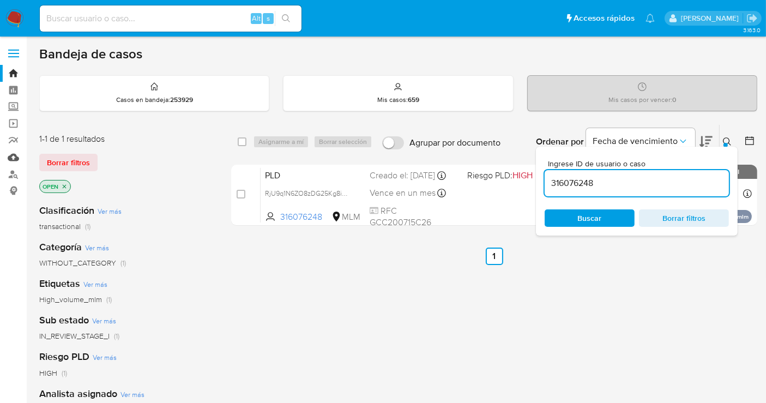
click at [9, 159] on link "Mulan" at bounding box center [65, 157] width 130 height 17
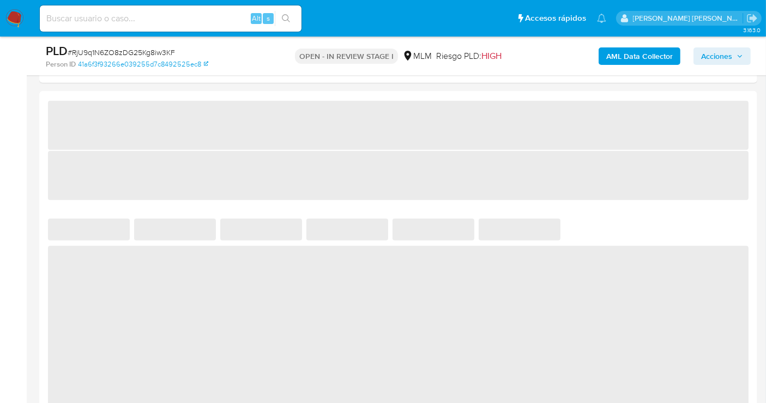
select select "10"
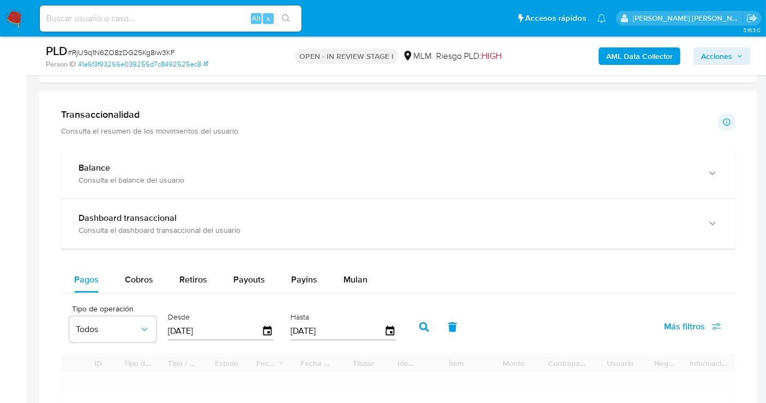
scroll to position [847, 0]
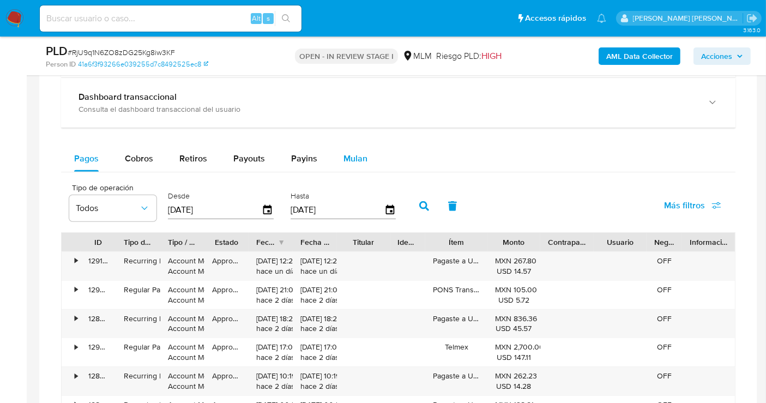
click at [366, 159] on button "Mulan" at bounding box center [355, 159] width 50 height 26
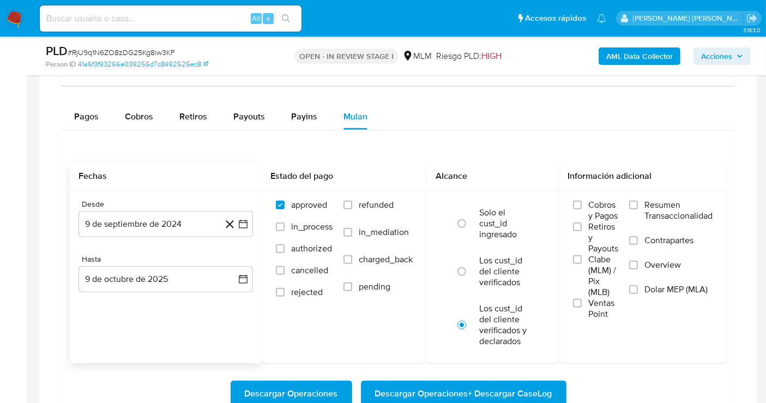
scroll to position [908, 0]
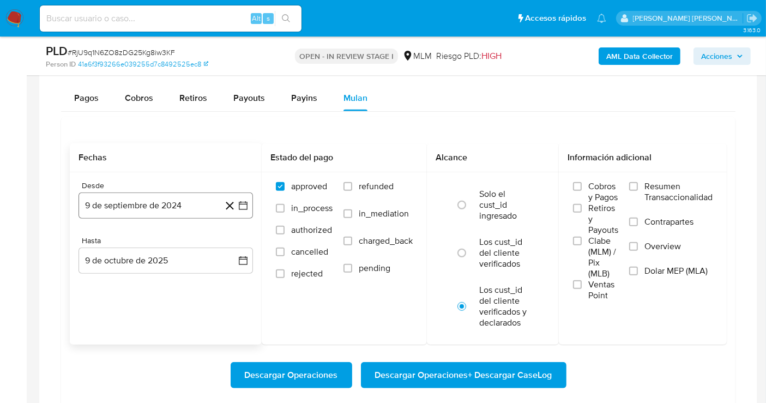
click at [190, 202] on button "9 de septiembre de 2024" at bounding box center [165, 205] width 174 height 26
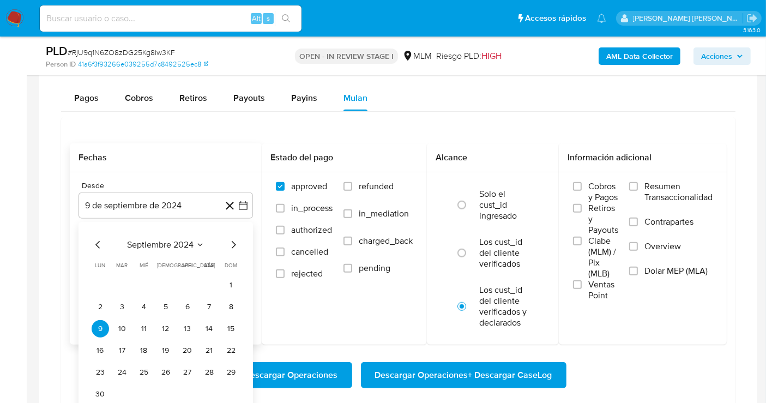
click at [231, 240] on icon "Mes siguiente" at bounding box center [233, 244] width 13 height 13
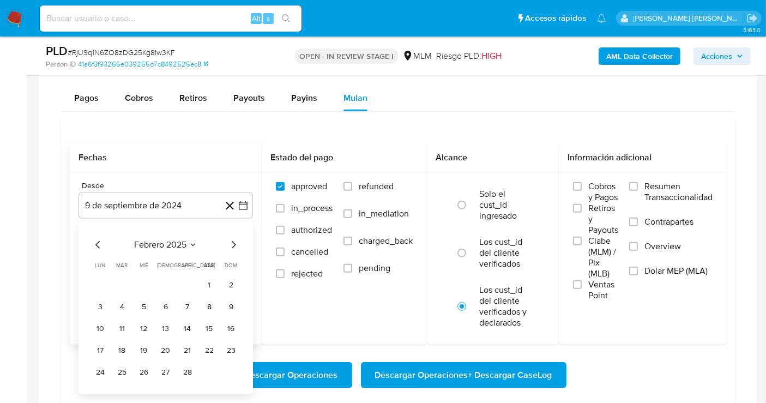
click at [231, 240] on icon "Mes siguiente" at bounding box center [233, 244] width 13 height 13
click at [95, 238] on icon "Mes anterior" at bounding box center [98, 244] width 13 height 13
click at [211, 286] on button "1" at bounding box center [209, 284] width 17 height 17
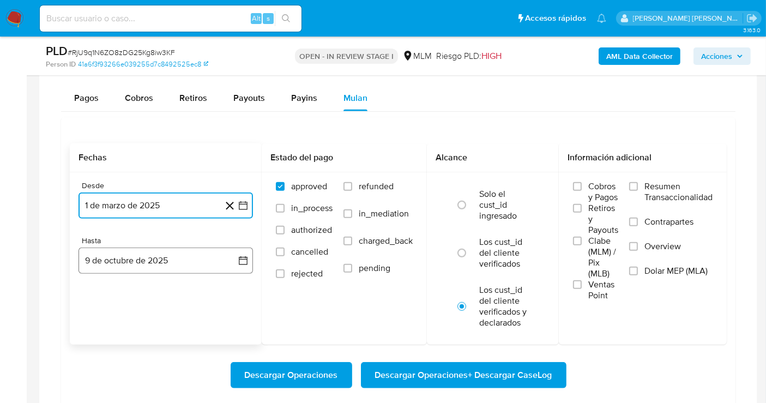
click at [212, 256] on button "9 de octubre de 2025" at bounding box center [165, 260] width 174 height 26
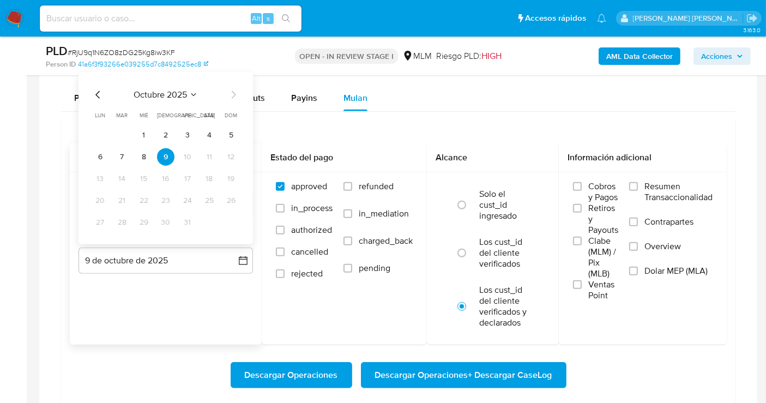
click at [96, 91] on icon "Mes anterior" at bounding box center [98, 94] width 13 height 13
click at [234, 222] on button "31" at bounding box center [230, 222] width 17 height 17
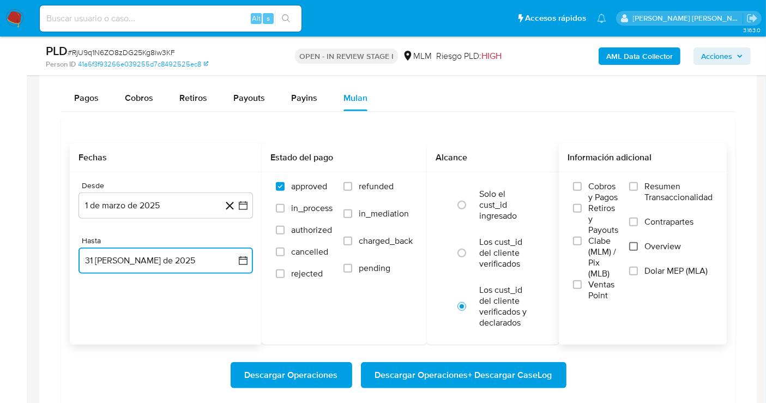
click at [632, 242] on input "Overview" at bounding box center [633, 246] width 9 height 9
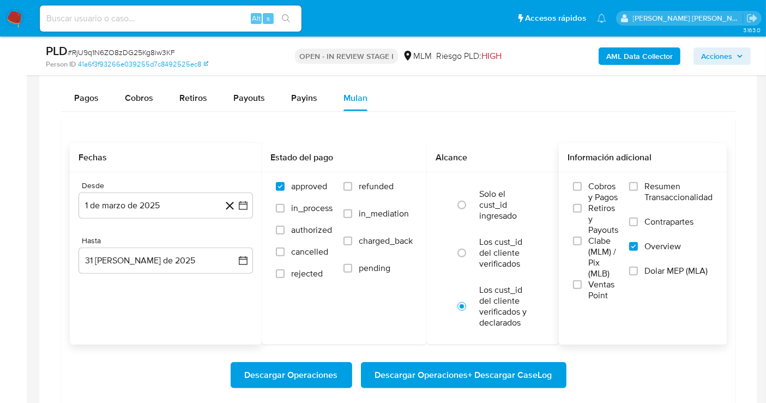
click at [435, 369] on span "Descargar Operaciones + Descargar CaseLog" at bounding box center [463, 375] width 177 height 24
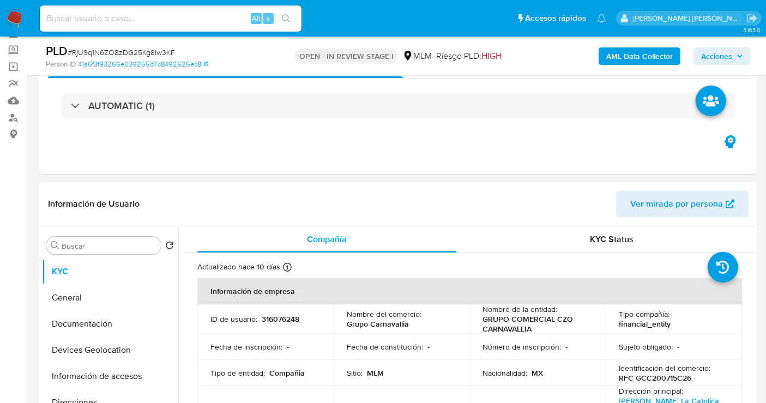
scroll to position [121, 0]
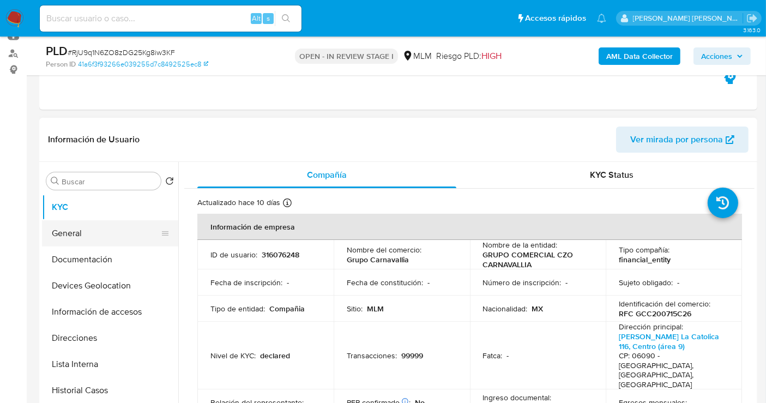
drag, startPoint x: 80, startPoint y: 225, endPoint x: 88, endPoint y: 224, distance: 8.7
click at [81, 225] on button "General" at bounding box center [106, 233] width 128 height 26
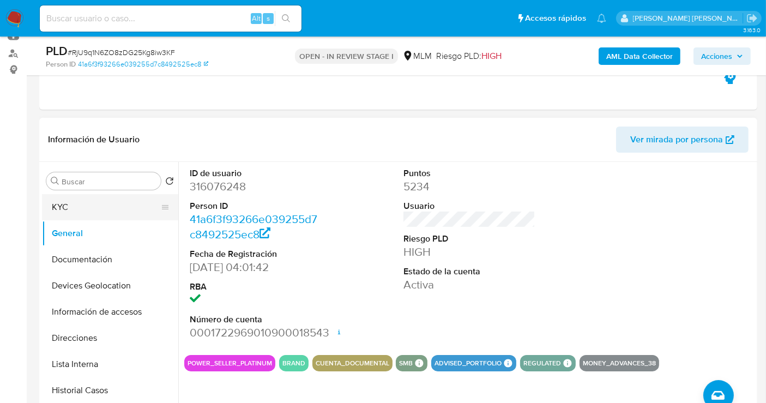
click at [66, 205] on button "KYC" at bounding box center [106, 207] width 128 height 26
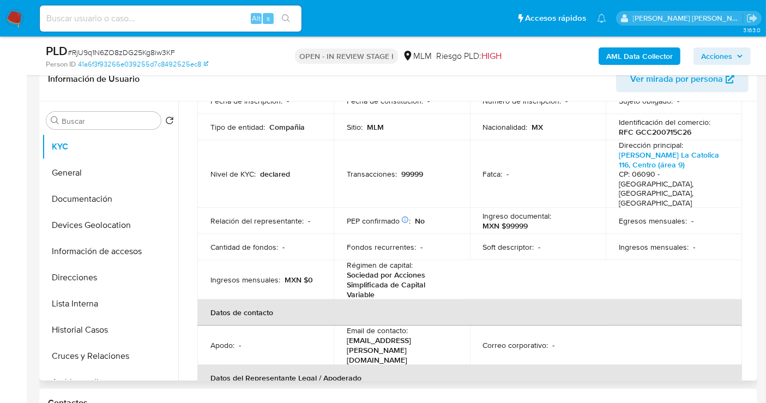
scroll to position [60, 0]
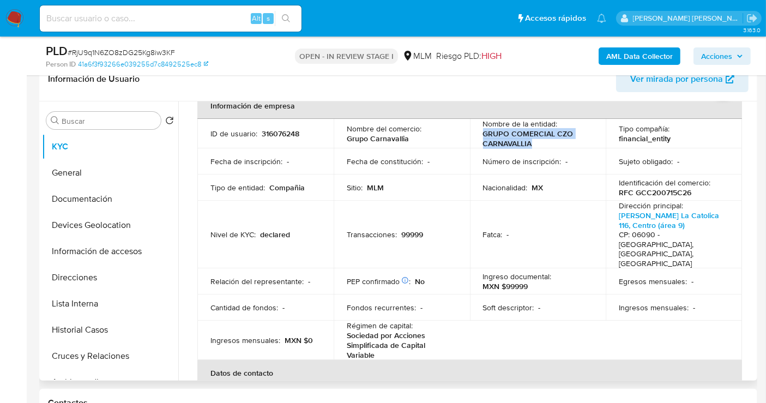
drag, startPoint x: 542, startPoint y: 143, endPoint x: 478, endPoint y: 135, distance: 64.4
click at [478, 135] on td "Nombre de la entidad : GRUPO COMERCIAL CZO CARNAVALLIA" at bounding box center [538, 133] width 136 height 29
copy p "GRUPO COMERCIAL CZO CARNAVALLIA"
click at [90, 162] on button "General" at bounding box center [106, 173] width 128 height 26
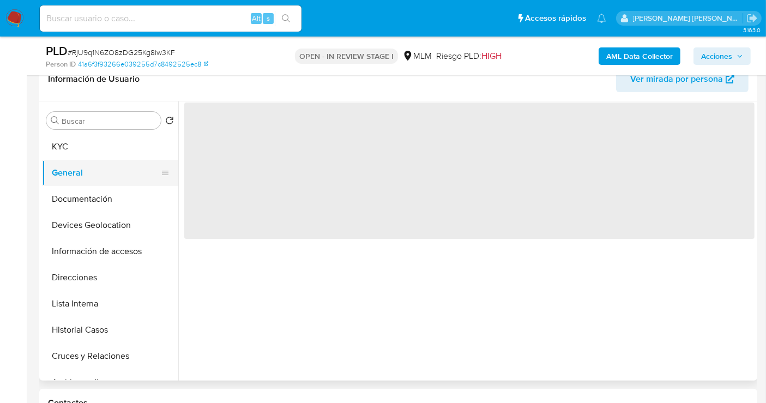
scroll to position [0, 0]
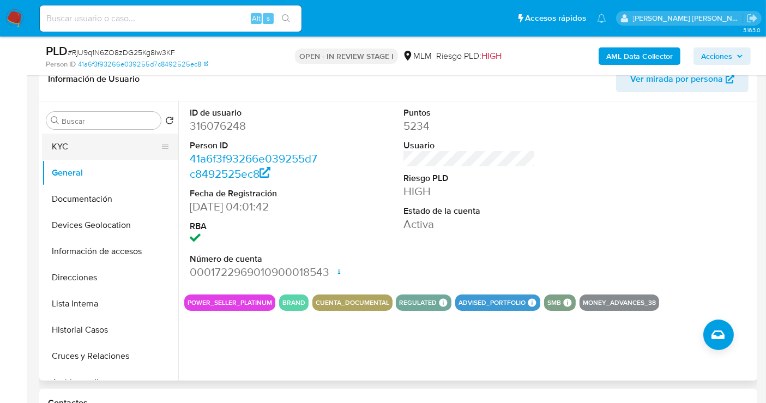
click at [68, 150] on button "KYC" at bounding box center [106, 147] width 128 height 26
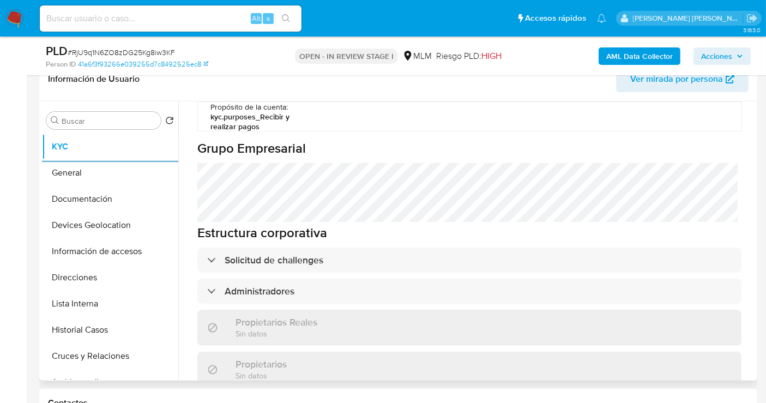
scroll to position [605, 0]
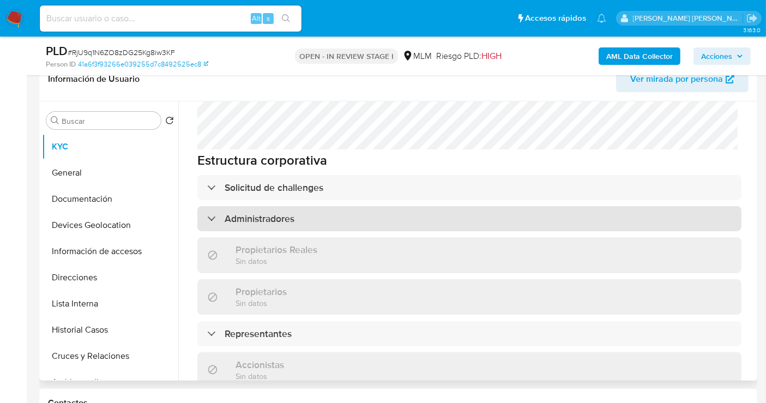
click at [267, 206] on div "Administradores" at bounding box center [469, 218] width 544 height 25
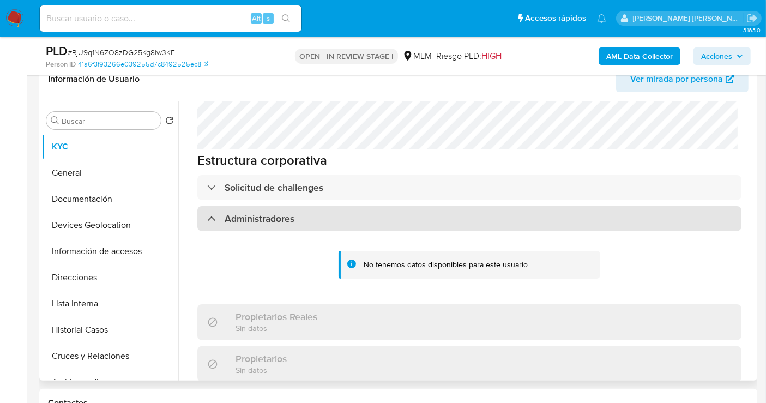
click at [267, 206] on div "Administradores" at bounding box center [469, 218] width 544 height 25
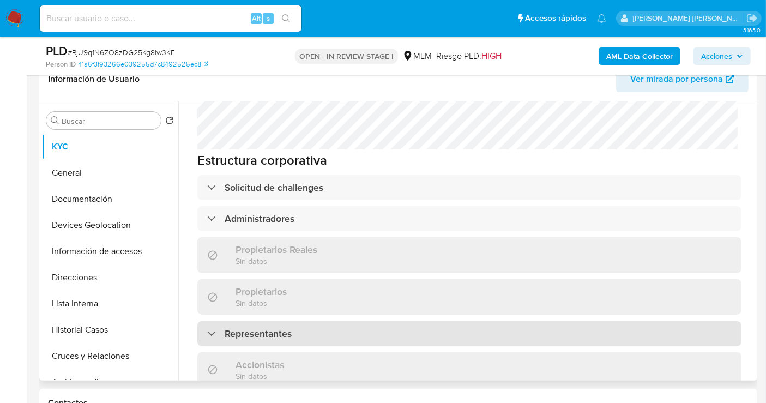
click at [263, 328] on h3 "Representantes" at bounding box center [258, 334] width 67 height 12
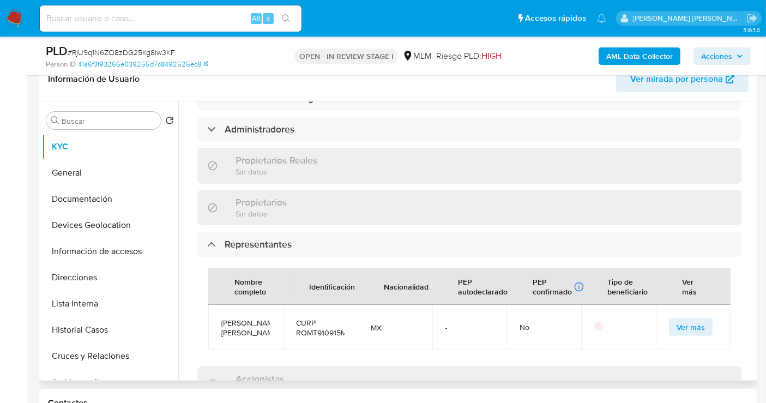
scroll to position [726, 0]
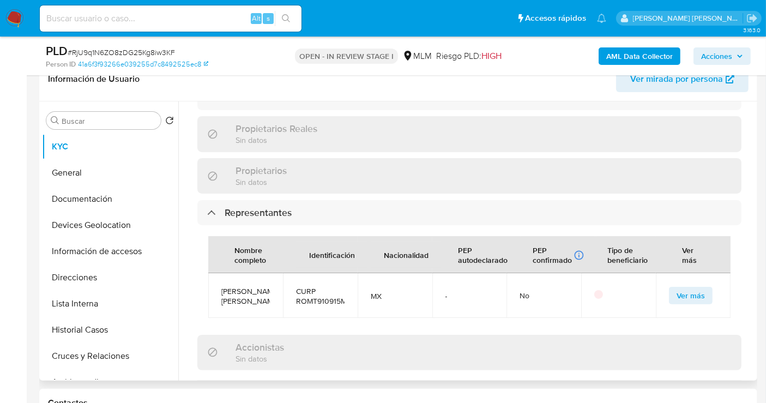
drag, startPoint x: 262, startPoint y: 273, endPoint x: 222, endPoint y: 239, distance: 52.2
click at [222, 286] on span "Thania Alejandra Romero Mendoza" at bounding box center [245, 296] width 49 height 20
copy span "Thania Alejandra Romero Mendoza"
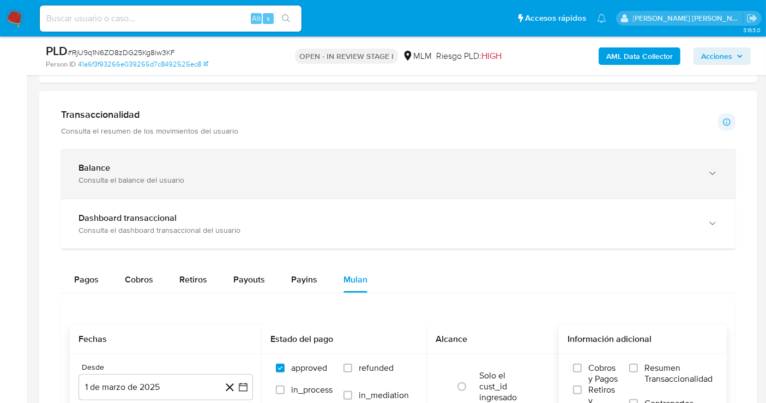
click at [145, 175] on div "Consulta el balance del usuario" at bounding box center [386, 180] width 617 height 10
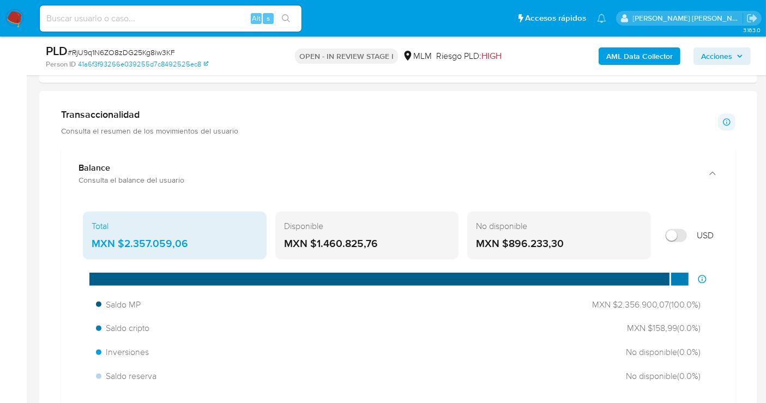
click at [146, 237] on div "MXN $2.357.059,06" at bounding box center [175, 244] width 166 height 14
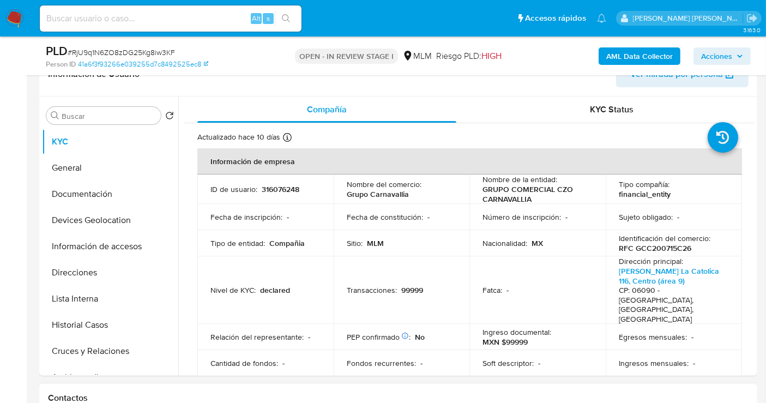
scroll to position [181, 0]
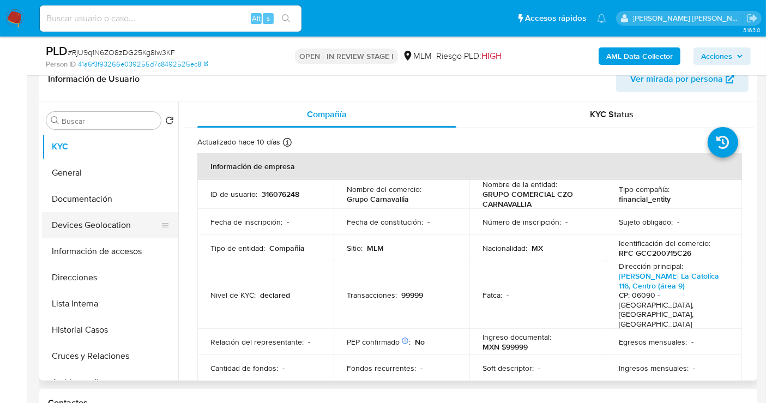
click at [81, 224] on button "Devices Geolocation" at bounding box center [106, 225] width 128 height 26
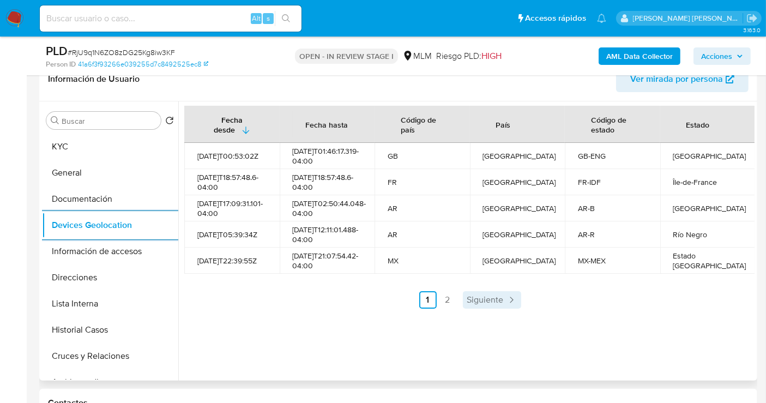
click at [487, 304] on span "Siguiente" at bounding box center [485, 299] width 37 height 9
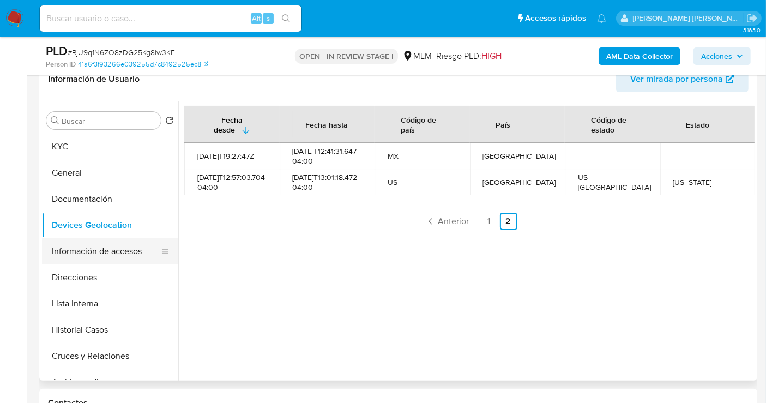
click at [76, 251] on button "Información de accesos" at bounding box center [106, 251] width 128 height 26
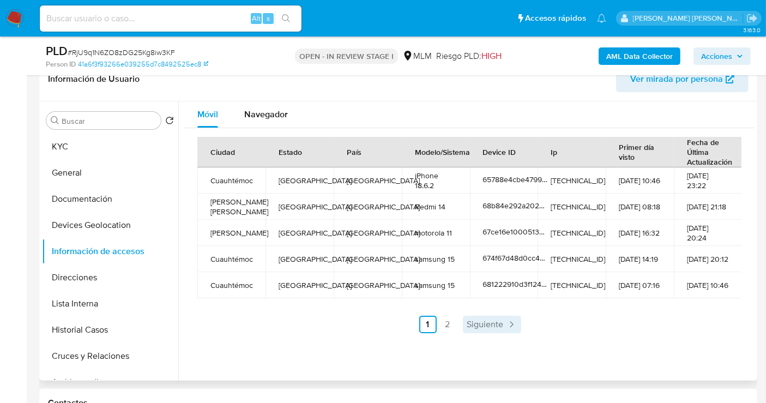
click at [496, 326] on span "Siguiente" at bounding box center [485, 324] width 37 height 9
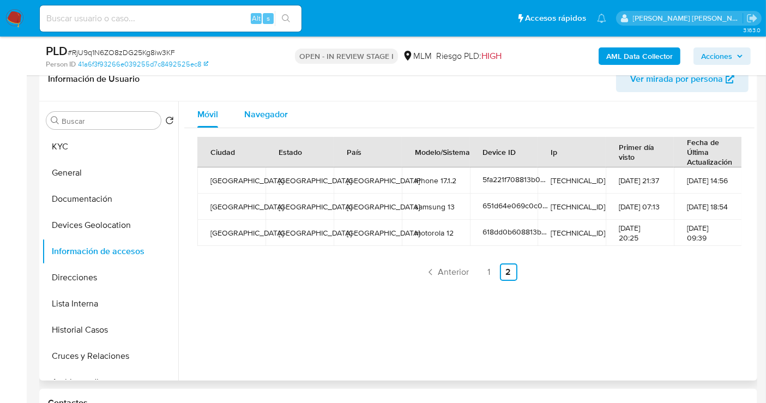
click at [281, 120] on div "Navegador" at bounding box center [266, 114] width 44 height 26
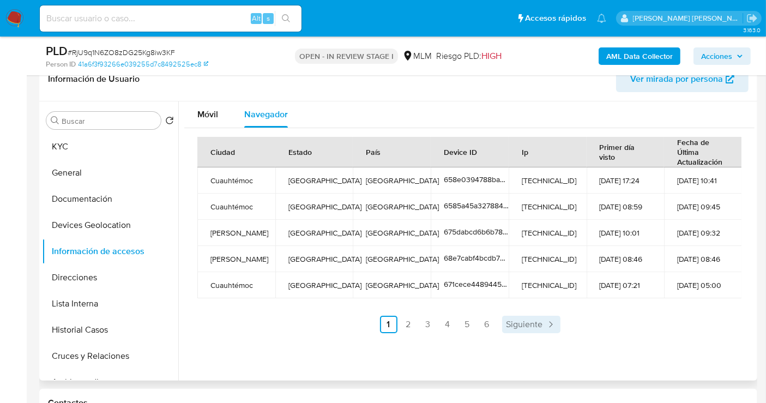
click at [530, 320] on span "Siguiente" at bounding box center [524, 324] width 37 height 9
click at [531, 319] on link "Siguiente" at bounding box center [560, 324] width 58 height 17
click at [554, 320] on span "Siguiente" at bounding box center [553, 324] width 37 height 9
click at [574, 323] on icon "Paginación" at bounding box center [579, 324] width 11 height 11
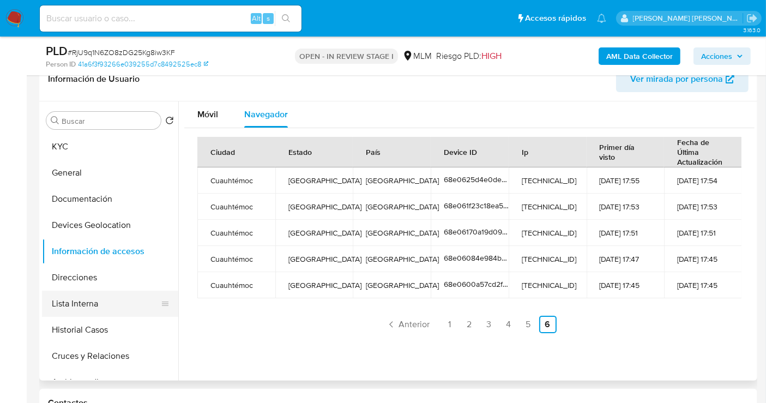
click at [75, 300] on button "Lista Interna" at bounding box center [106, 303] width 128 height 26
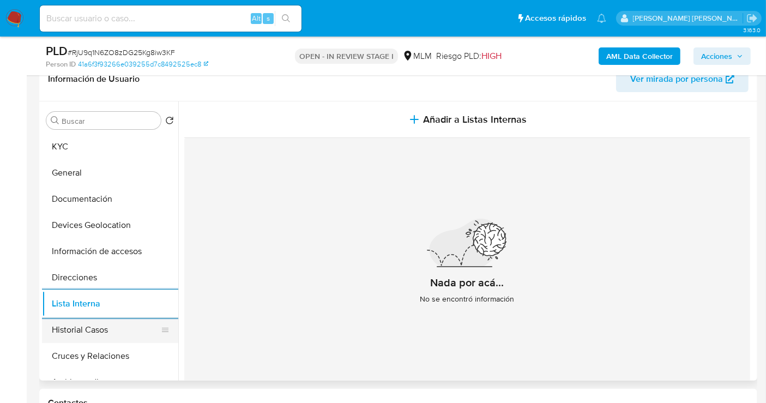
click at [88, 331] on button "Historial Casos" at bounding box center [106, 330] width 128 height 26
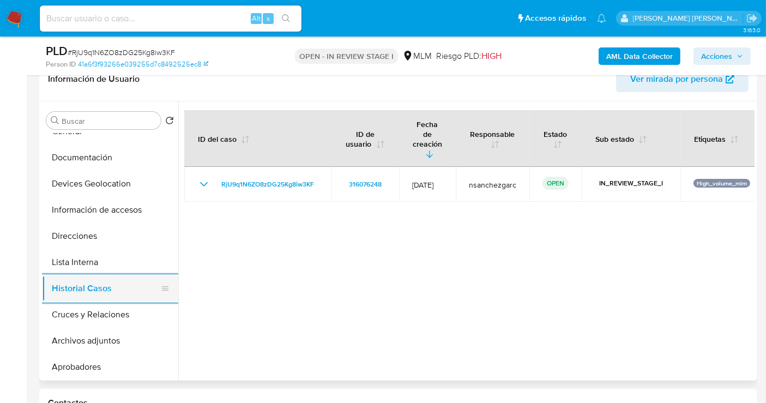
scroll to position [60, 0]
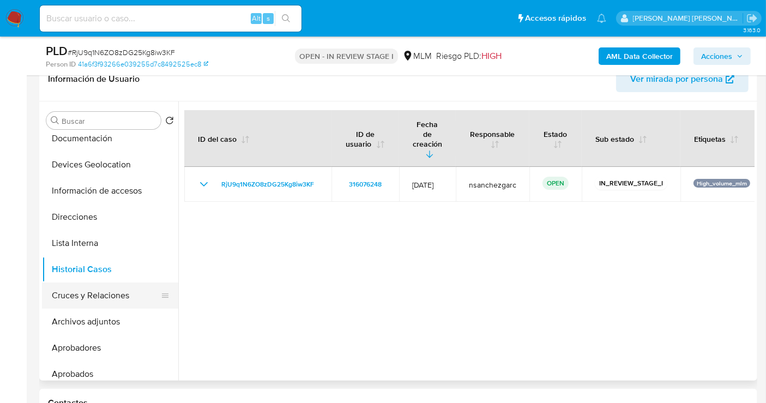
click at [106, 299] on button "Cruces y Relaciones" at bounding box center [106, 295] width 128 height 26
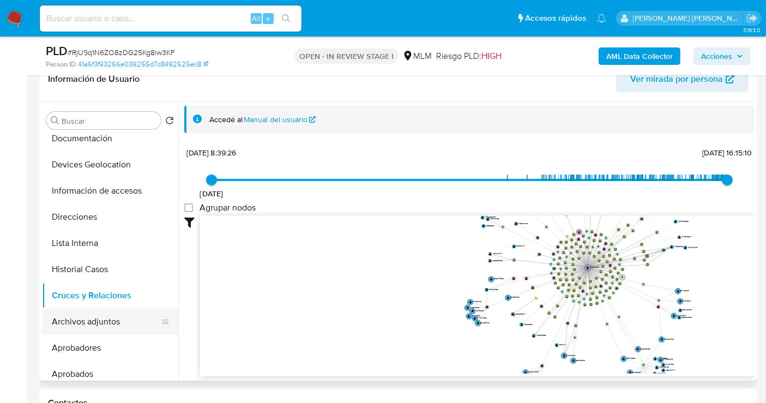
click at [117, 323] on button "Archivos adjuntos" at bounding box center [106, 321] width 128 height 26
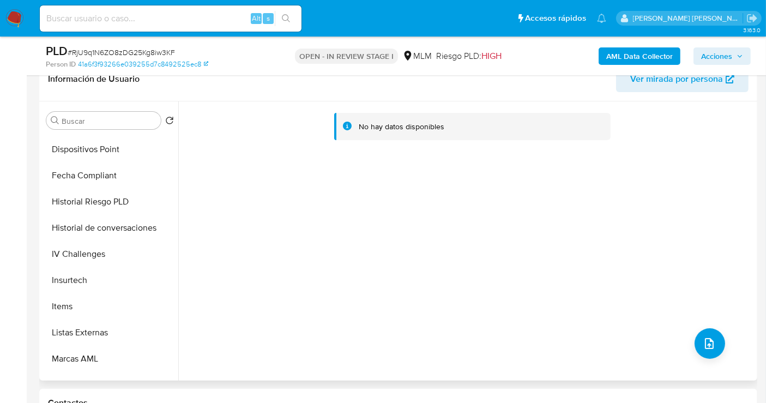
scroll to position [538, 0]
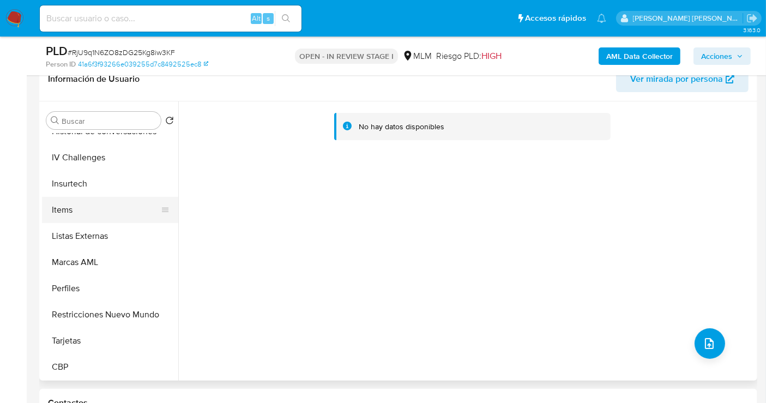
click at [58, 214] on button "Items" at bounding box center [106, 210] width 128 height 26
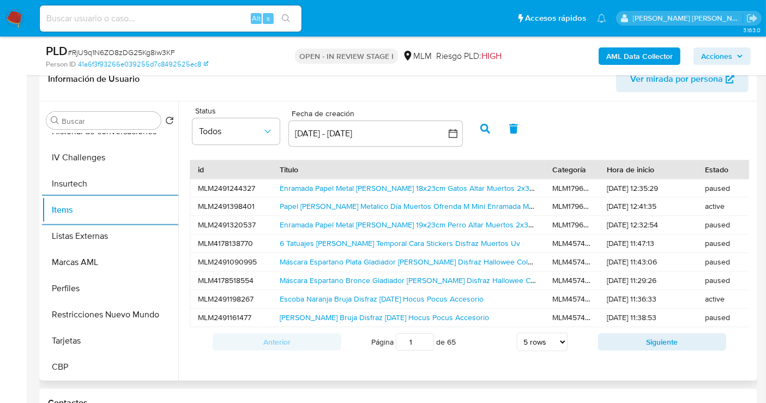
click at [643, 78] on span "Ver mirada por persona" at bounding box center [676, 79] width 93 height 26
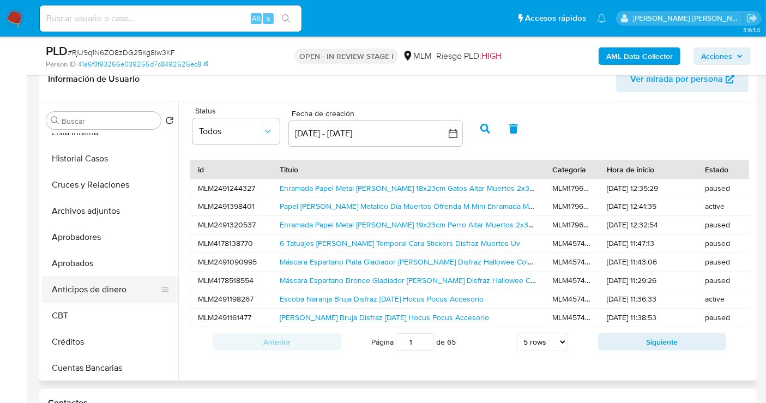
scroll to position [54, 0]
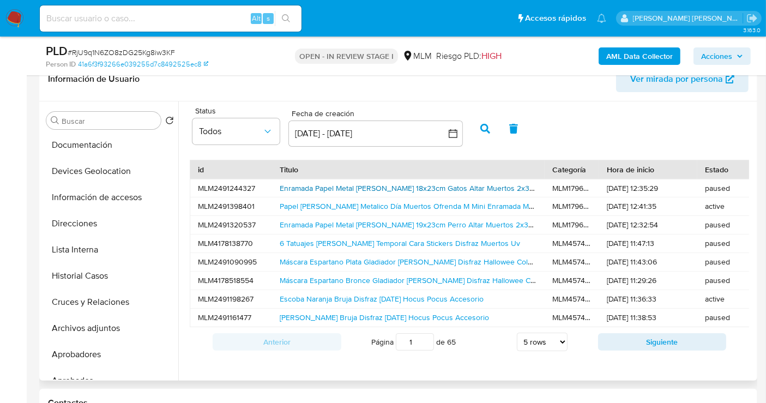
click at [317, 187] on link "Enramada Papel Metal Picado 18x23cm Gatos Altar Muertos 2x3m Multicolor Gatitos" at bounding box center [438, 188] width 316 height 11
click at [331, 295] on link "Escoba Naranja Bruja Disfraz Halloween Hocus Pocus Accesorio" at bounding box center [382, 298] width 204 height 11
click at [102, 221] on button "Direcciones" at bounding box center [106, 223] width 128 height 26
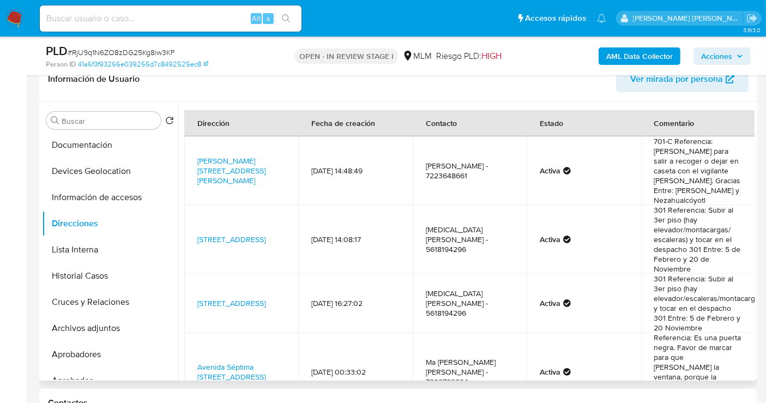
drag, startPoint x: 223, startPoint y: 246, endPoint x: 196, endPoint y: 214, distance: 42.6
click at [196, 214] on td "Nezahualcoyotl 158, Cuauhtémoc, Distrito Federal, 06090, Mexico 158" at bounding box center [241, 239] width 114 height 69
copy link "Nezahualcoyotl 158, Cuauhtémoc, Distrito Federal, 06090, Mexico 158"
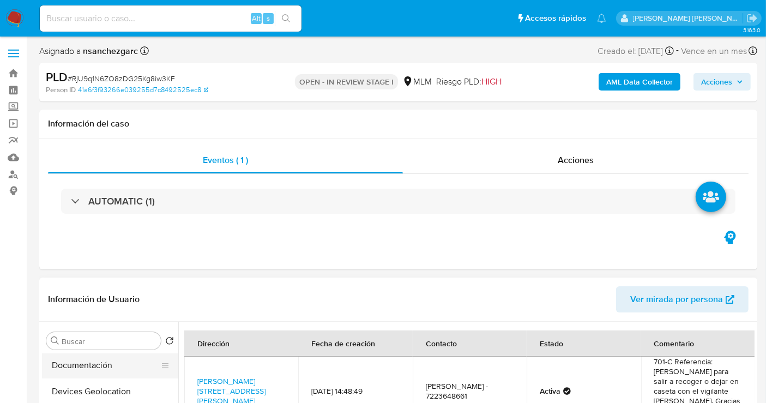
scroll to position [0, 0]
click at [87, 370] on button "KYC" at bounding box center [106, 367] width 128 height 26
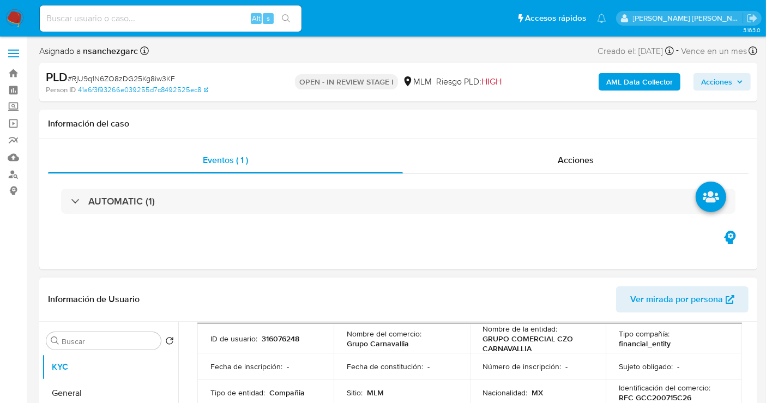
scroll to position [60, 0]
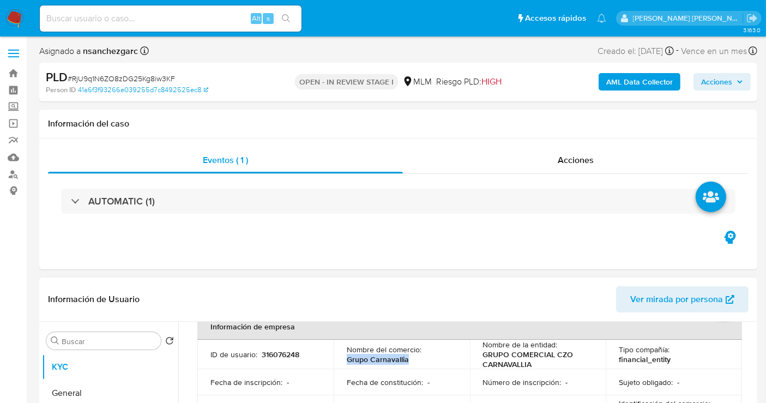
drag, startPoint x: 413, startPoint y: 360, endPoint x: 344, endPoint y: 358, distance: 68.2
click at [344, 358] on td "Nombre del comercio : Grupo Carnavallia" at bounding box center [402, 354] width 136 height 29
copy p "Grupo Carnavallia"
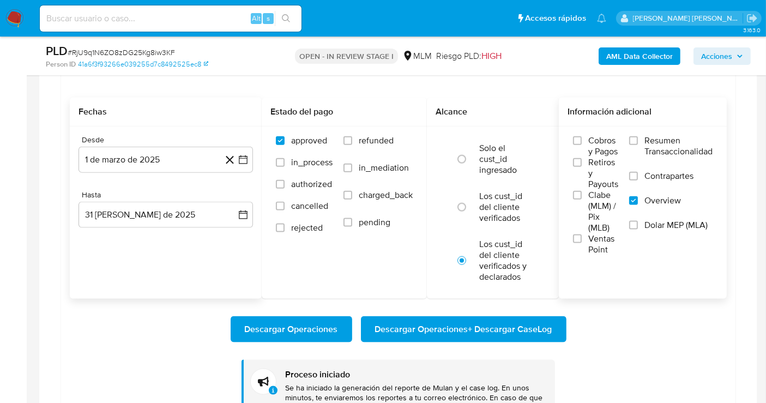
scroll to position [1271, 0]
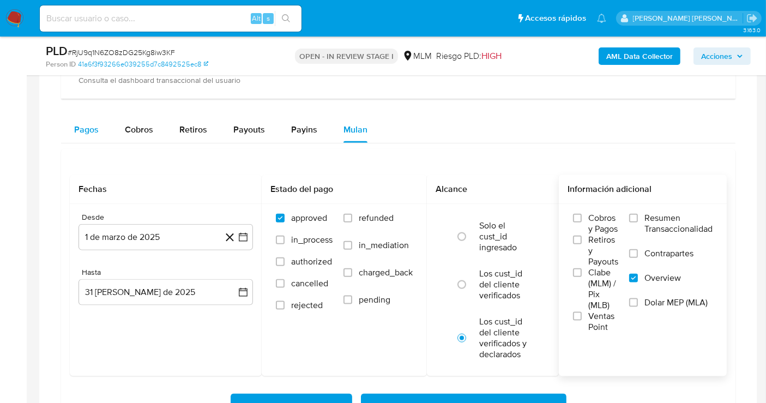
click at [82, 130] on span "Pagos" at bounding box center [86, 129] width 25 height 13
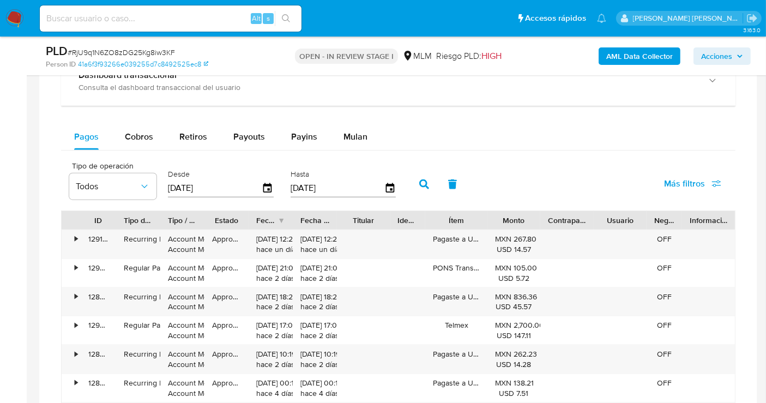
scroll to position [1211, 0]
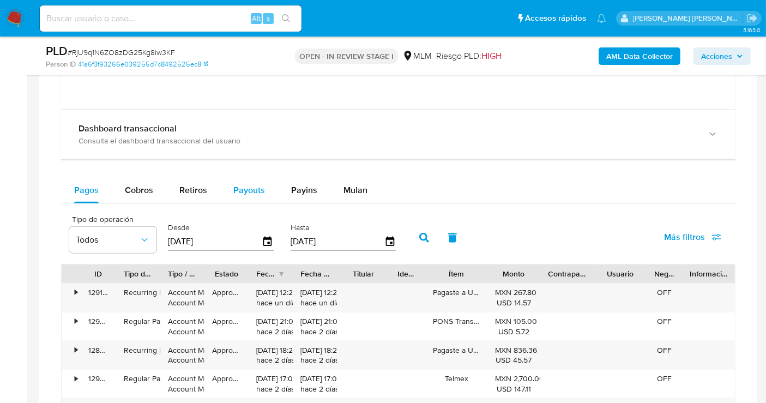
click at [243, 184] on span "Payouts" at bounding box center [249, 190] width 32 height 13
select select "10"
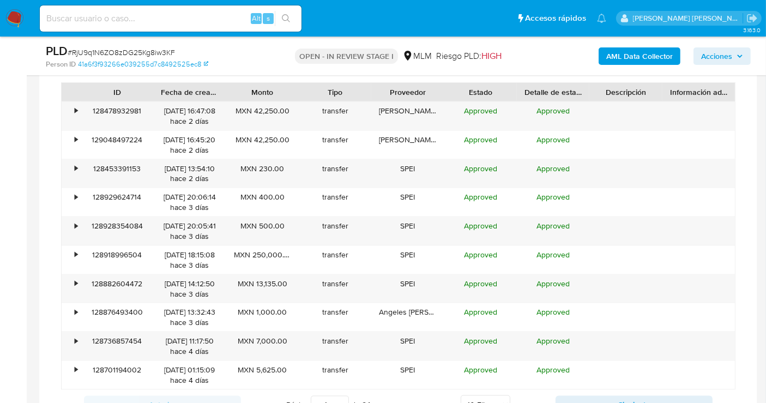
scroll to position [1453, 0]
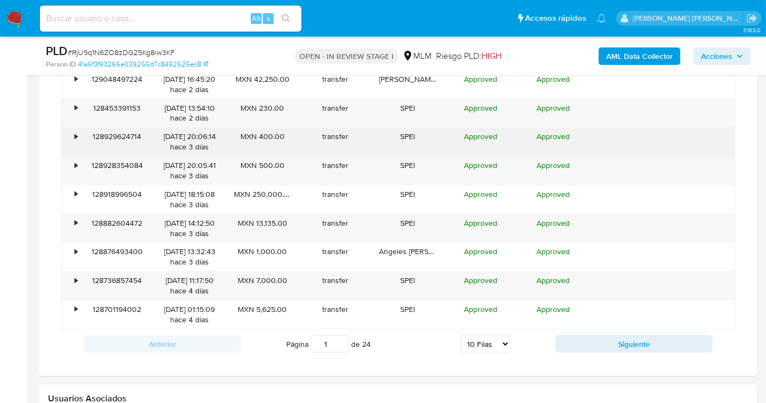
click at [75, 133] on div "•" at bounding box center [76, 136] width 3 height 10
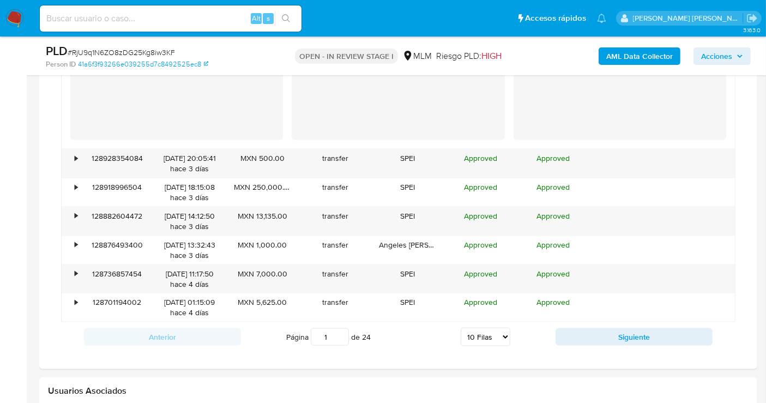
scroll to position [1695, 0]
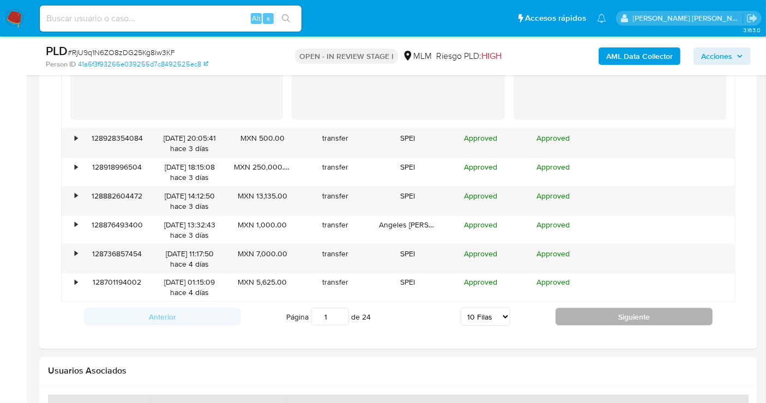
click at [603, 311] on button "Siguiente" at bounding box center [633, 316] width 157 height 17
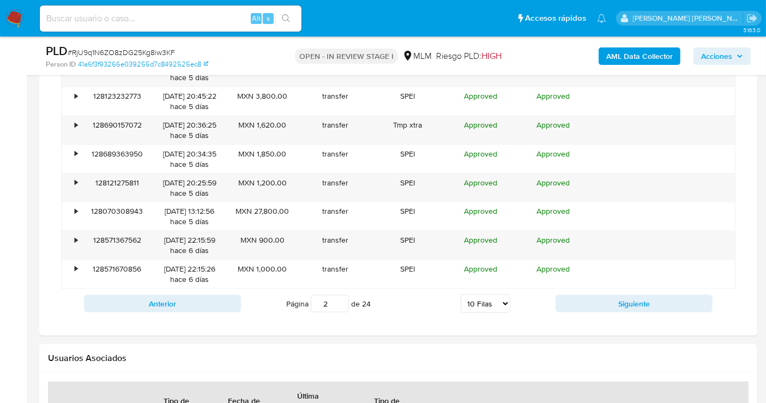
scroll to position [1513, 0]
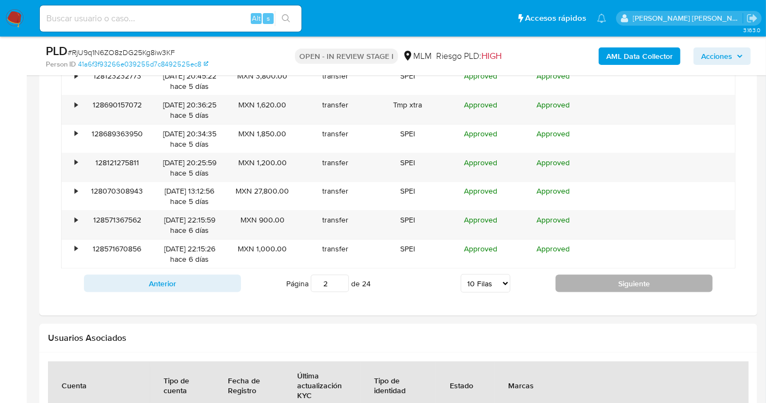
click at [614, 283] on button "Siguiente" at bounding box center [633, 283] width 157 height 17
type input "3"
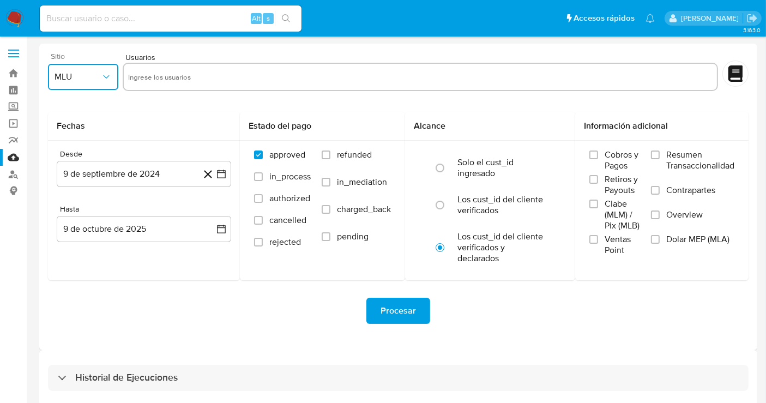
click at [95, 78] on span "MLU" at bounding box center [77, 76] width 46 height 11
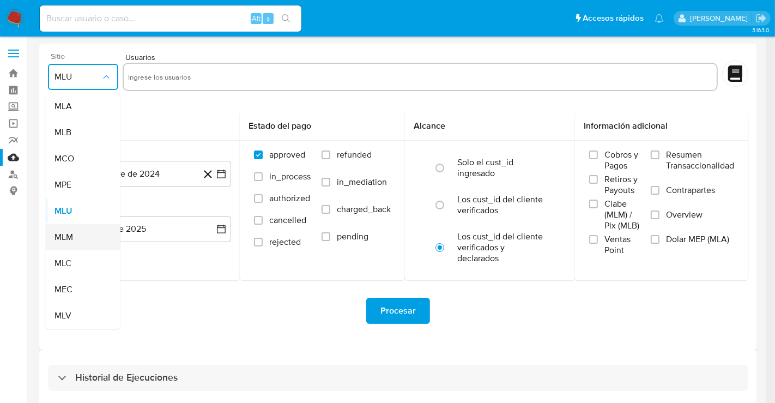
click at [75, 233] on div "MLM" at bounding box center [79, 237] width 51 height 26
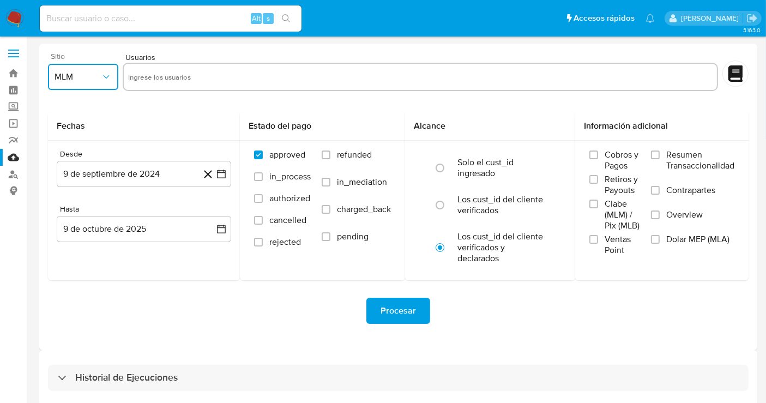
click at [180, 77] on input "text" at bounding box center [420, 76] width 584 height 17
type input "185277565"
paste input "493459576"
type input "493459576"
paste input "399584471"
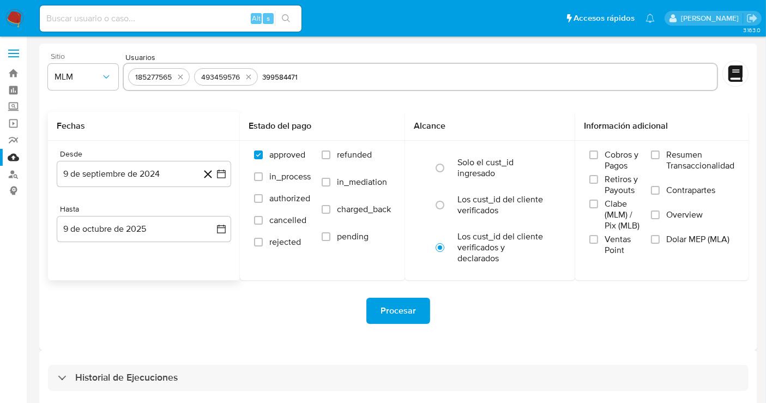
type input "399584471"
paste input "1770466707"
type input "1770466707"
paste input "1504289348"
type input "1504289348"
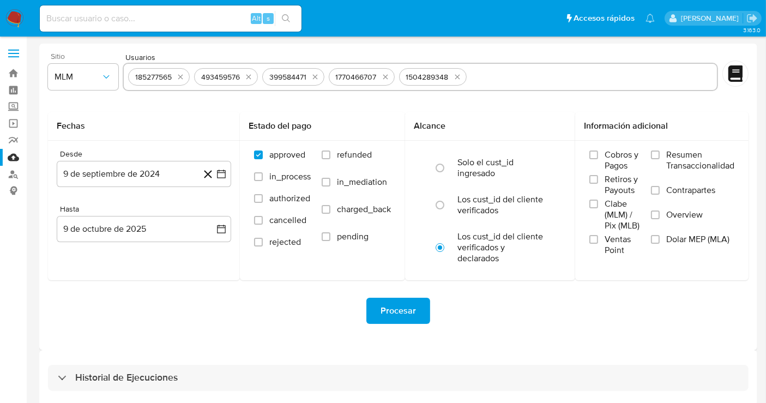
paste input "295784067"
type input "295784067"
paste input "303244448"
type input "303244448"
paste input "574139330"
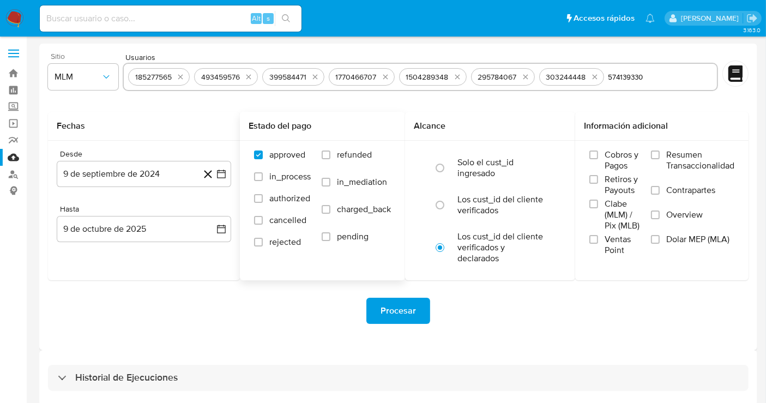
type input "574139330"
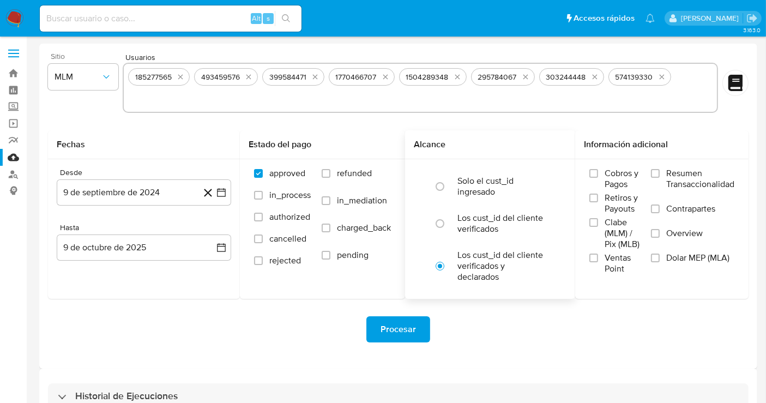
paste input "1784048826"
type input "1784048826"
paste input "535841946"
type input "535841946"
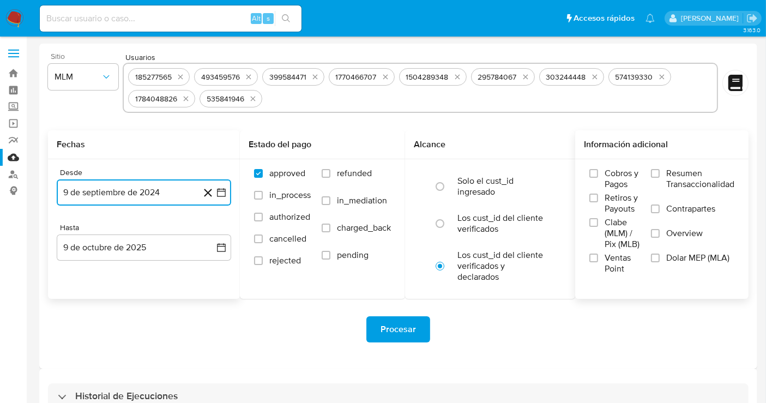
click at [154, 199] on button "9 de septiembre de 2024" at bounding box center [144, 192] width 174 height 26
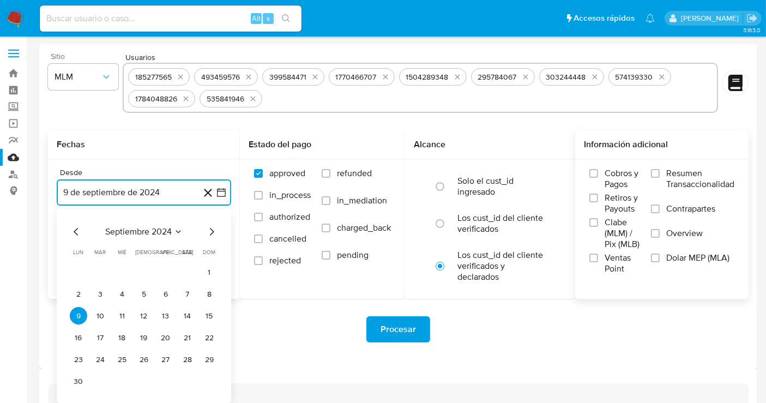
click at [210, 232] on icon "Mes siguiente" at bounding box center [211, 231] width 13 height 13
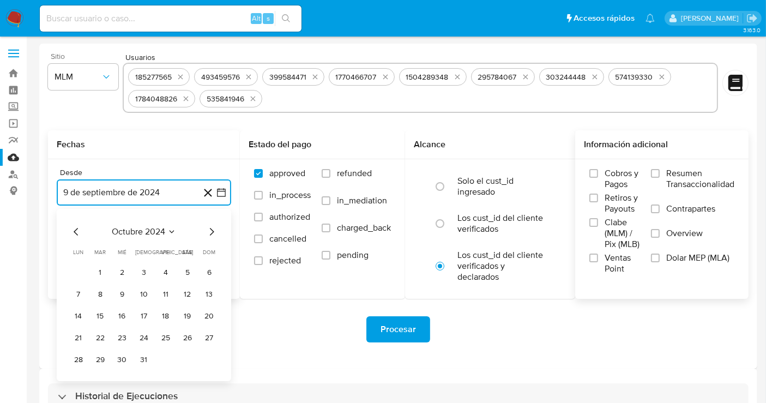
click at [210, 232] on icon "Mes siguiente" at bounding box center [211, 231] width 13 height 13
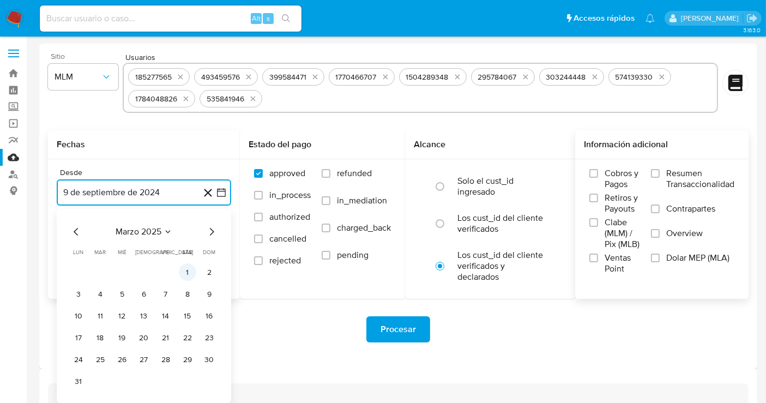
click at [180, 268] on button "1" at bounding box center [187, 271] width 17 height 17
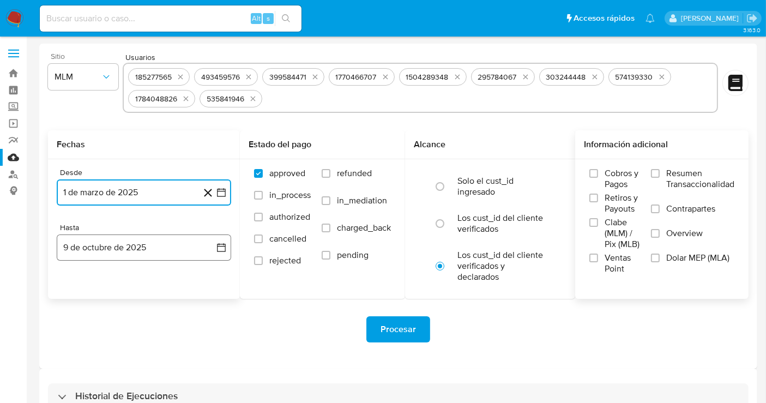
drag, startPoint x: 166, startPoint y: 250, endPoint x: 157, endPoint y: 244, distance: 11.0
click at [166, 250] on button "9 de octubre de 2025" at bounding box center [144, 247] width 174 height 26
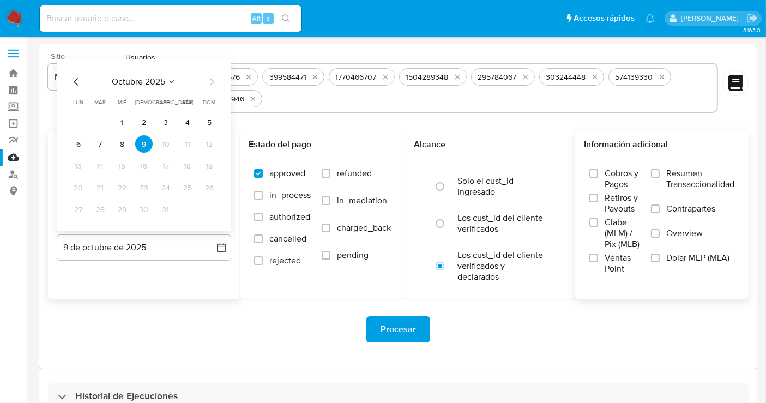
click at [76, 80] on icon "Mes anterior" at bounding box center [76, 81] width 13 height 13
click at [214, 207] on button "31" at bounding box center [209, 209] width 17 height 17
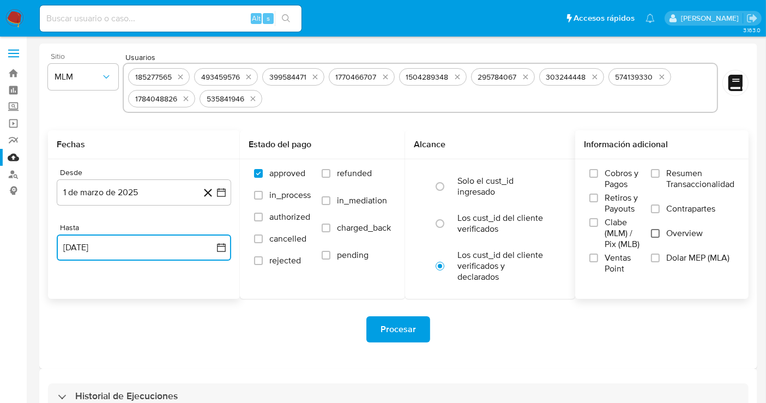
click at [657, 234] on input "Overview" at bounding box center [655, 233] width 9 height 9
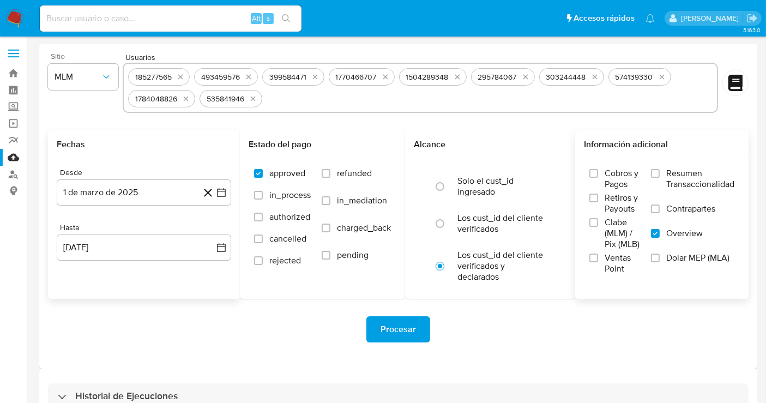
click at [402, 326] on span "Procesar" at bounding box center [397, 329] width 35 height 24
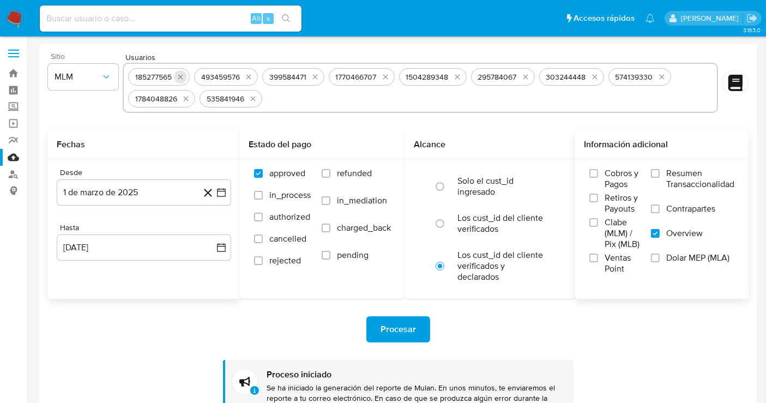
click at [186, 76] on button "quitar 185277565" at bounding box center [180, 76] width 13 height 13
click at [186, 76] on icon "quitar 493459576" at bounding box center [182, 76] width 9 height 9
click at [186, 76] on button "quitar 399584471" at bounding box center [180, 76] width 13 height 13
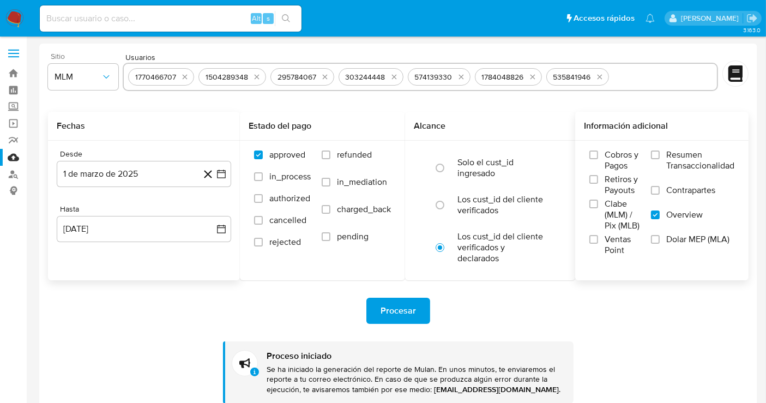
click at [186, 76] on icon "quitar 1770466707" at bounding box center [184, 76] width 9 height 9
click at [254, 76] on icon "quitar 1504289348" at bounding box center [256, 77] width 5 height 5
click at [186, 76] on icon "quitar 295784067" at bounding box center [182, 76] width 9 height 9
click at [186, 76] on icon "quitar 303244448" at bounding box center [183, 76] width 9 height 9
click at [244, 76] on button "quitar 574139330" at bounding box center [250, 76] width 13 height 13
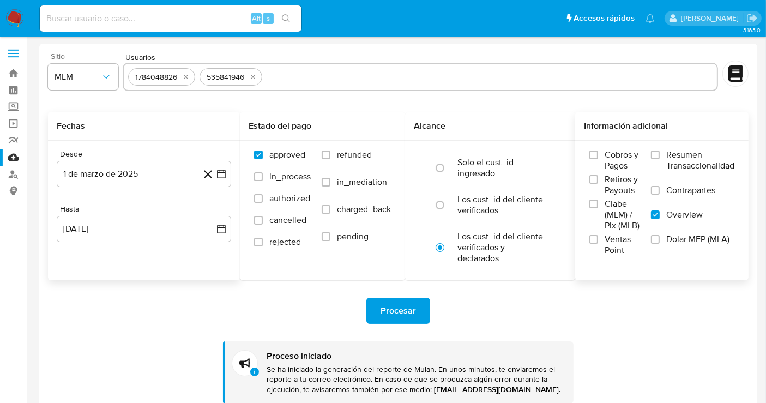
click at [186, 76] on icon "quitar 1784048826" at bounding box center [185, 77] width 5 height 5
click at [186, 76] on button "quitar 535841946" at bounding box center [181, 76] width 13 height 13
click at [186, 76] on input "text" at bounding box center [420, 76] width 584 height 17
paste input "449973041"
type input "449973041"
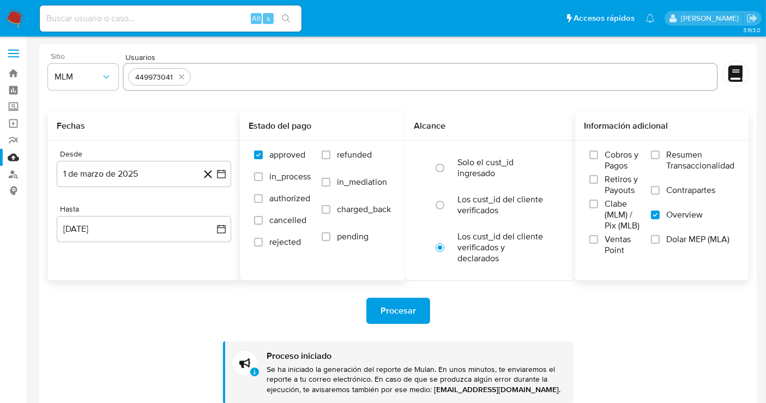
paste input "1277840647"
type input "1277840647"
paste input "38922011"
type input "38922011"
paste input "1554289123"
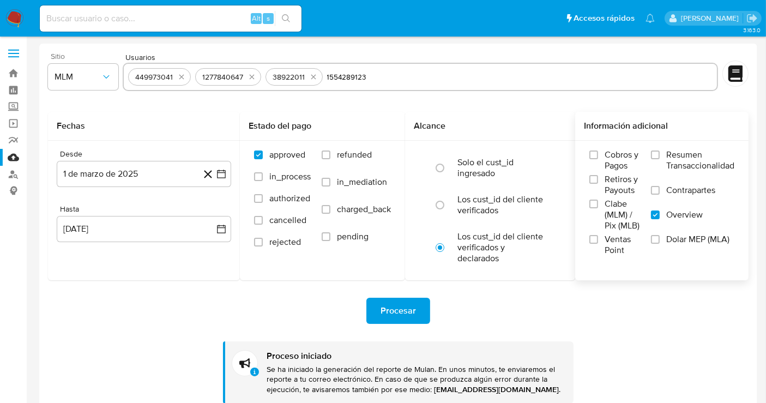
type input "1554289123"
paste input "15425144"
type input "15425144"
paste input "2261325313"
type input "2261325313"
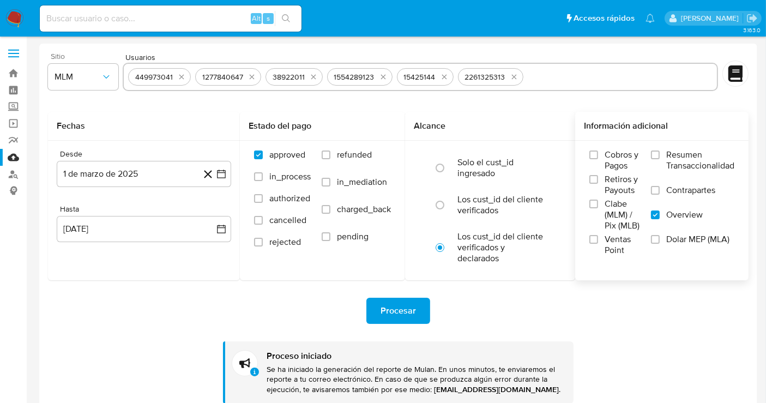
paste input "60264717"
type input "60264717"
paste input "1763769431"
type input "1763769431"
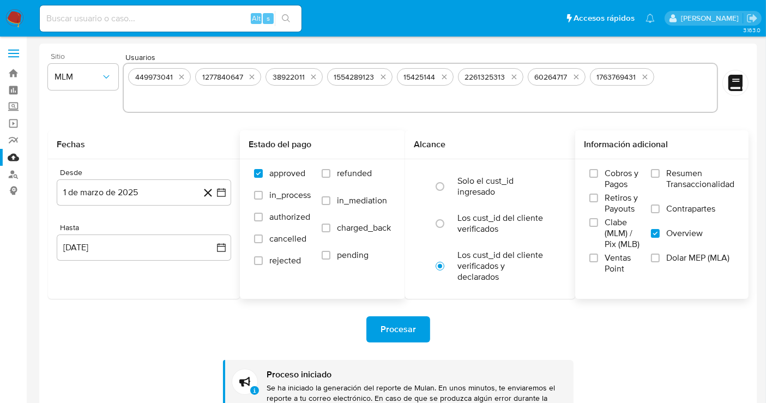
paste input "549544423"
type input "549544423"
paste input "2199682179"
type input "2199682179"
click at [407, 321] on span "Procesar" at bounding box center [397, 329] width 35 height 24
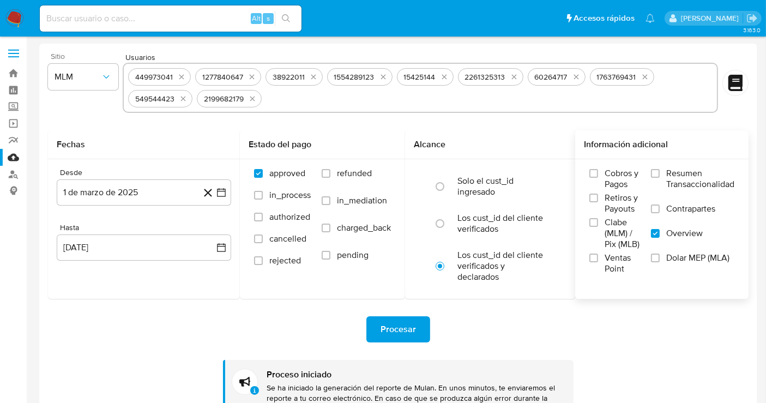
click at [16, 8] on nav "Pausado Ver notificaciones Alt s Accesos rápidos Presiona las siguientes teclas…" at bounding box center [383, 18] width 766 height 37
click at [14, 13] on img at bounding box center [14, 18] width 19 height 19
